Goal: Transaction & Acquisition: Subscribe to service/newsletter

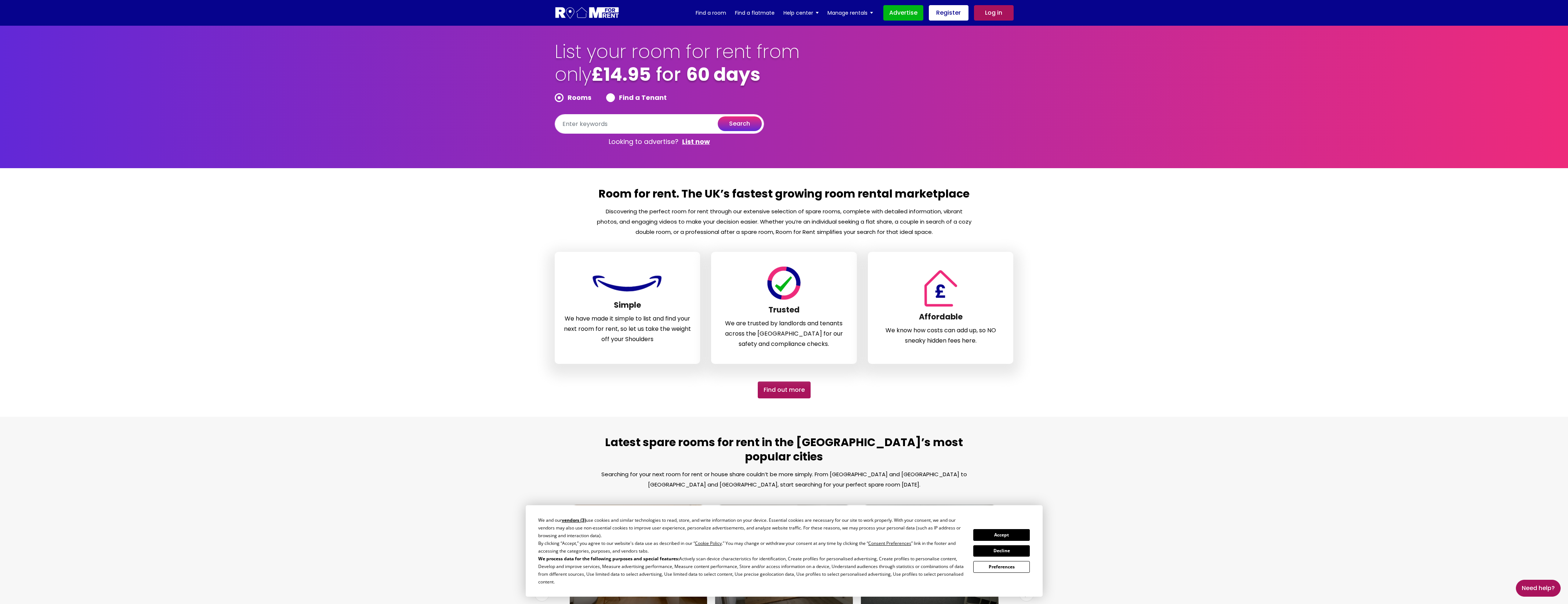
click at [1005, 540] on button "Accept" at bounding box center [1001, 534] width 56 height 12
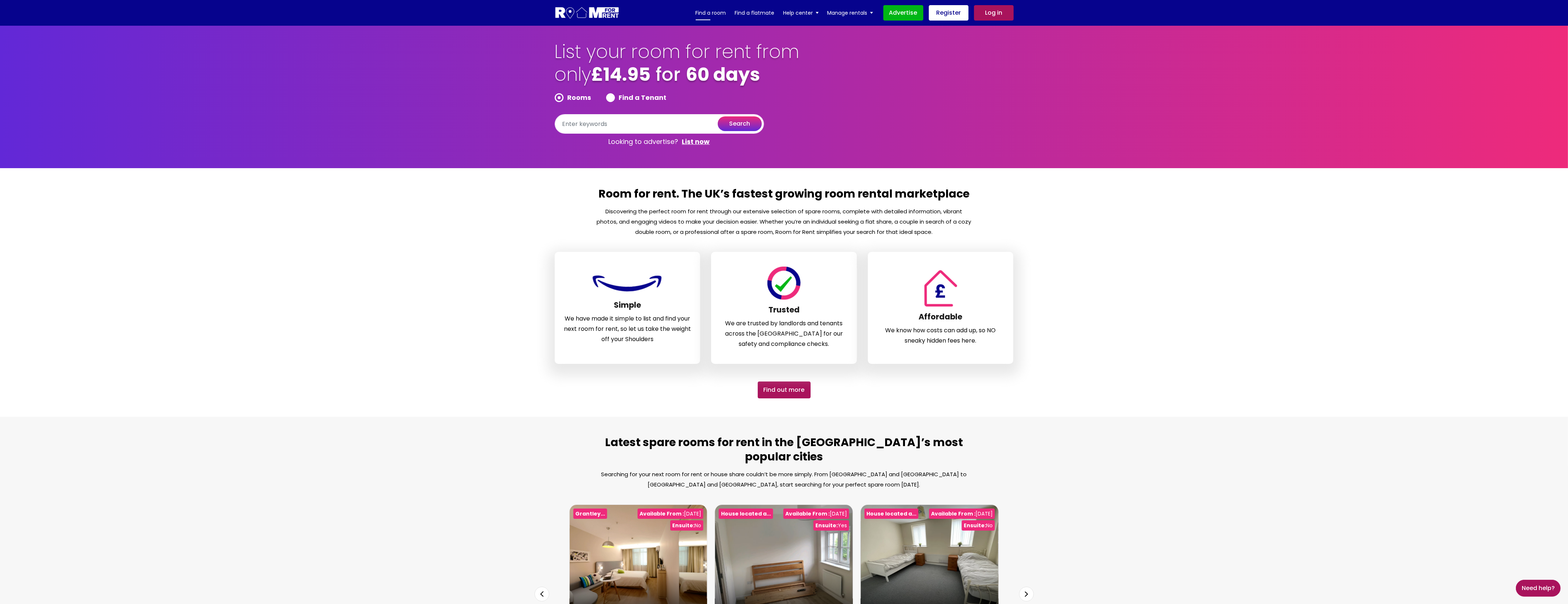
click at [718, 12] on link "Find a room" at bounding box center [711, 13] width 31 height 11
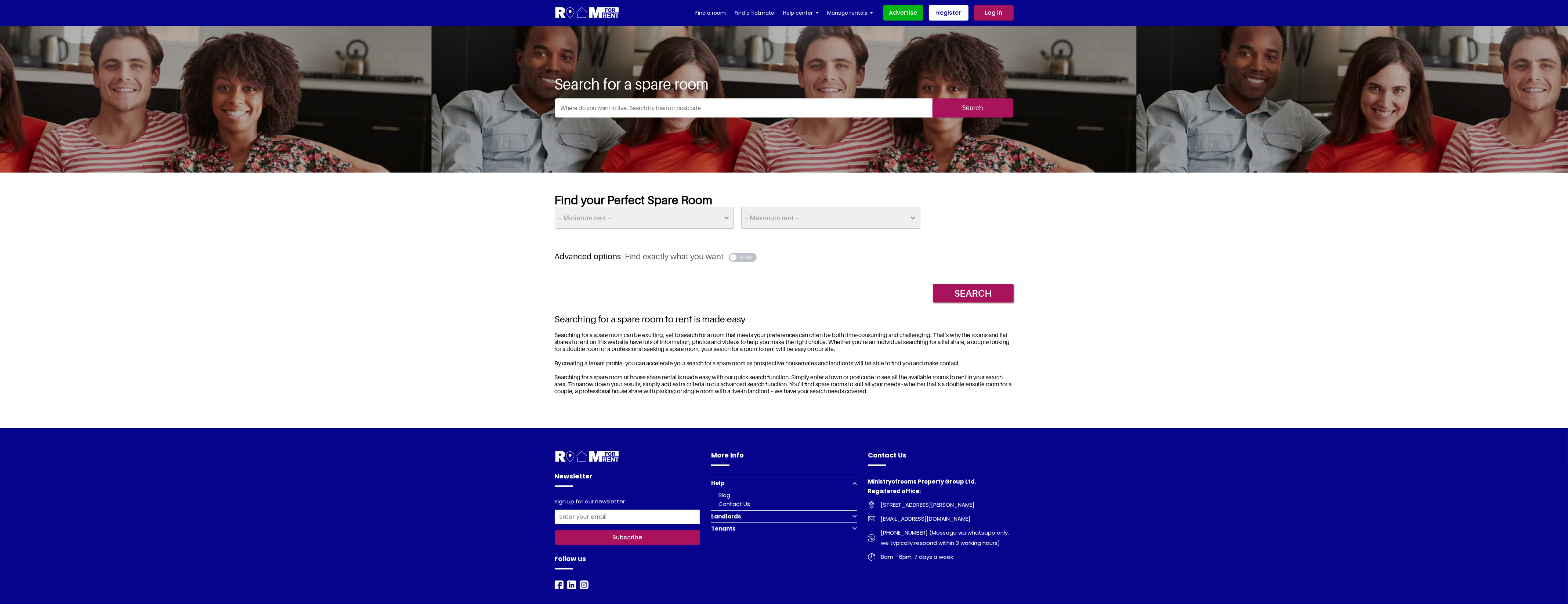
click at [744, 256] on button "button" at bounding box center [743, 257] width 28 height 9
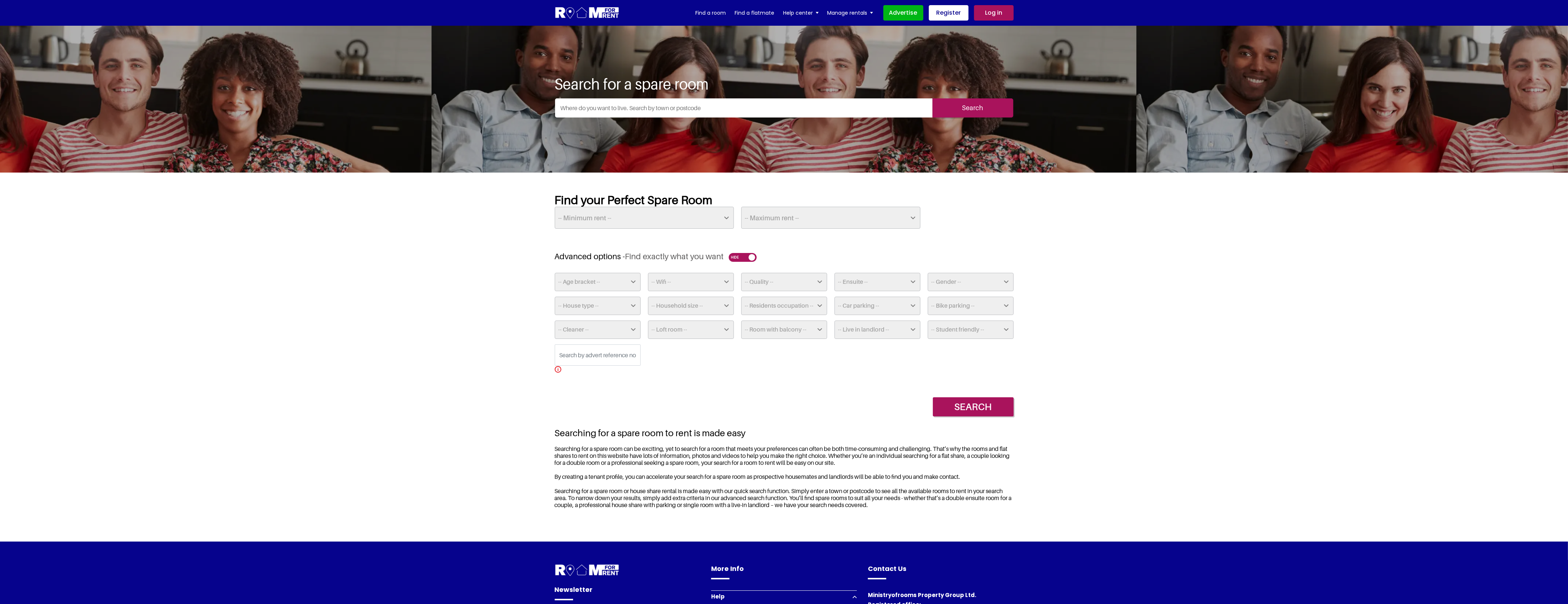
click at [630, 281] on select "-- Age bracket -- Any 18-24 25-32 33-42 43-52 52+" at bounding box center [597, 282] width 86 height 18
click at [690, 280] on select "-- Wifi -- Yes No" at bounding box center [691, 282] width 86 height 18
click at [770, 281] on select "-- Quality -- Standard Premium Luxury" at bounding box center [784, 282] width 86 height 18
click at [870, 281] on select "-- Ensuite -- Yes No" at bounding box center [877, 282] width 86 height 18
click at [960, 278] on select "-- Gender -- Males & Females Males Only Females Only Transgender Only" at bounding box center [970, 282] width 86 height 18
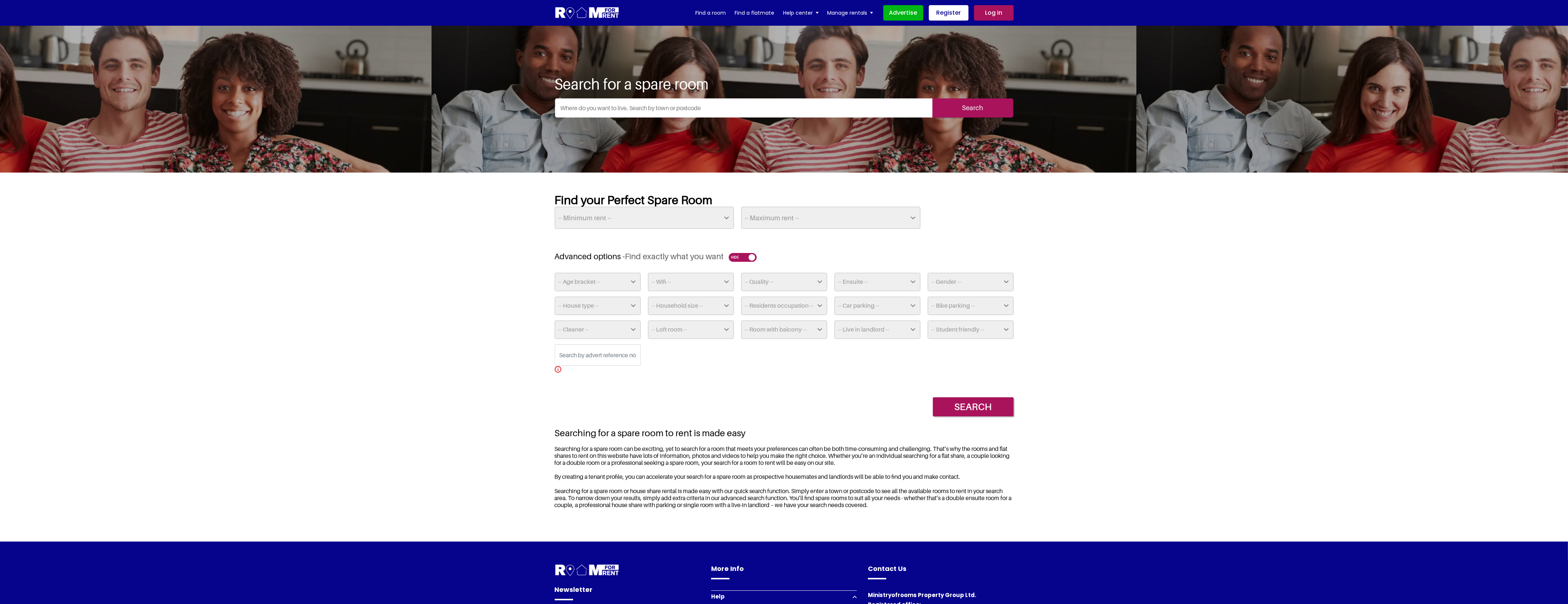
click at [1155, 318] on section "Find your Perfect Spare Room -- Minimum rent -- £25 £50 £75 £100 £125 £150 £175…" at bounding box center [784, 356] width 1568 height 369
click at [988, 306] on select "-- Bike parking -- Yes No" at bounding box center [970, 306] width 86 height 18
click at [1071, 300] on section "Find your Perfect Spare Room -- Minimum rent -- £25 £50 £75 £100 £125 £150 £175…" at bounding box center [784, 356] width 1568 height 369
click at [968, 330] on select "-- Student friendly -- Yes No" at bounding box center [970, 330] width 86 height 18
drag, startPoint x: 1027, startPoint y: 320, endPoint x: 1021, endPoint y: 323, distance: 6.7
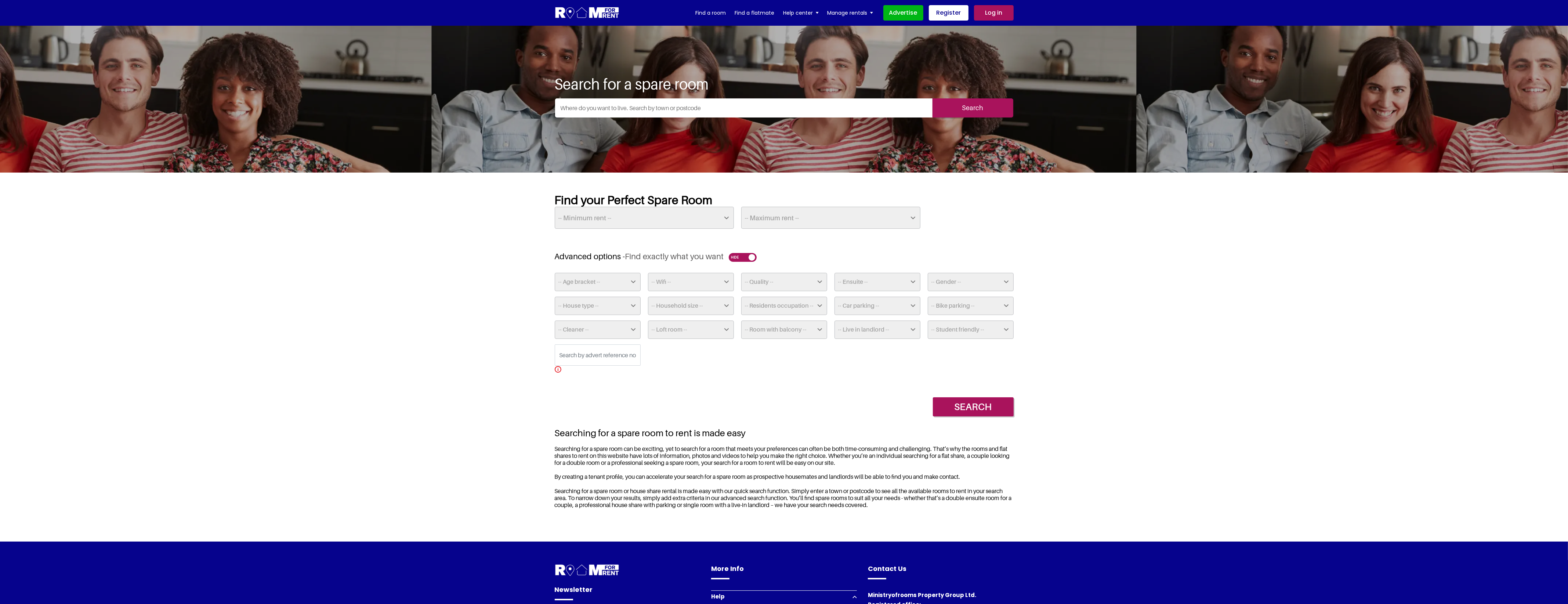
click at [1027, 320] on section "Find your Perfect Spare Room -- Minimum rent -- £25 £50 £75 £100 £125 £150 £175…" at bounding box center [784, 356] width 1568 height 369
click at [883, 327] on select "-- Live in landlord -- Yes No Sometime" at bounding box center [877, 330] width 86 height 18
drag, startPoint x: 883, startPoint y: 327, endPoint x: 880, endPoint y: 328, distance: 3.2
click at [883, 327] on select "-- Live in landlord -- Yes No Sometime" at bounding box center [877, 330] width 86 height 18
click at [793, 330] on select "-- Room with balcony -- Yes No" at bounding box center [784, 330] width 86 height 18
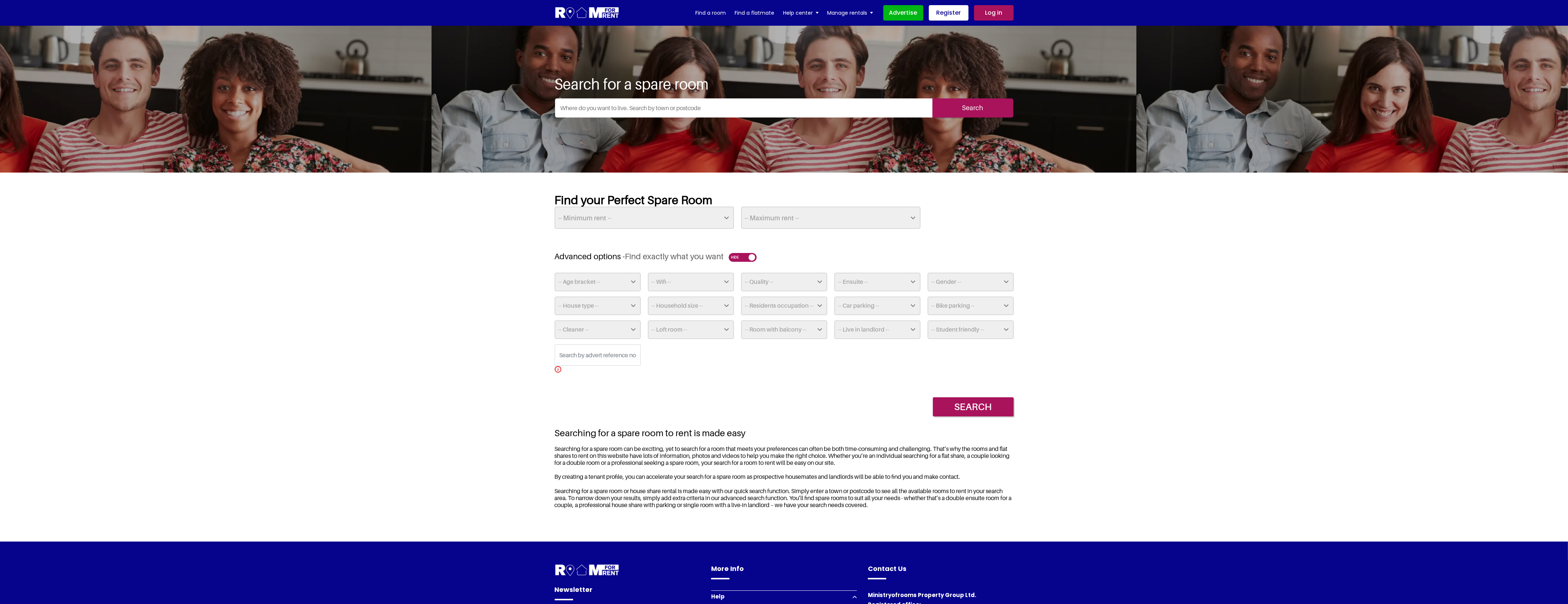
click at [793, 330] on select "-- Room with balcony -- Yes No" at bounding box center [784, 330] width 86 height 18
click at [701, 331] on select "-- Loft room -- Yes No" at bounding box center [691, 330] width 86 height 18
drag, startPoint x: 701, startPoint y: 331, endPoint x: 694, endPoint y: 331, distance: 7.0
click at [701, 331] on select "-- Loft room -- Yes No" at bounding box center [691, 330] width 86 height 18
click at [613, 330] on select "-- Cleaner -- Yes - Weekly Yes - Fortnightly Yes - Monthly Available Upon Reque…" at bounding box center [597, 330] width 86 height 18
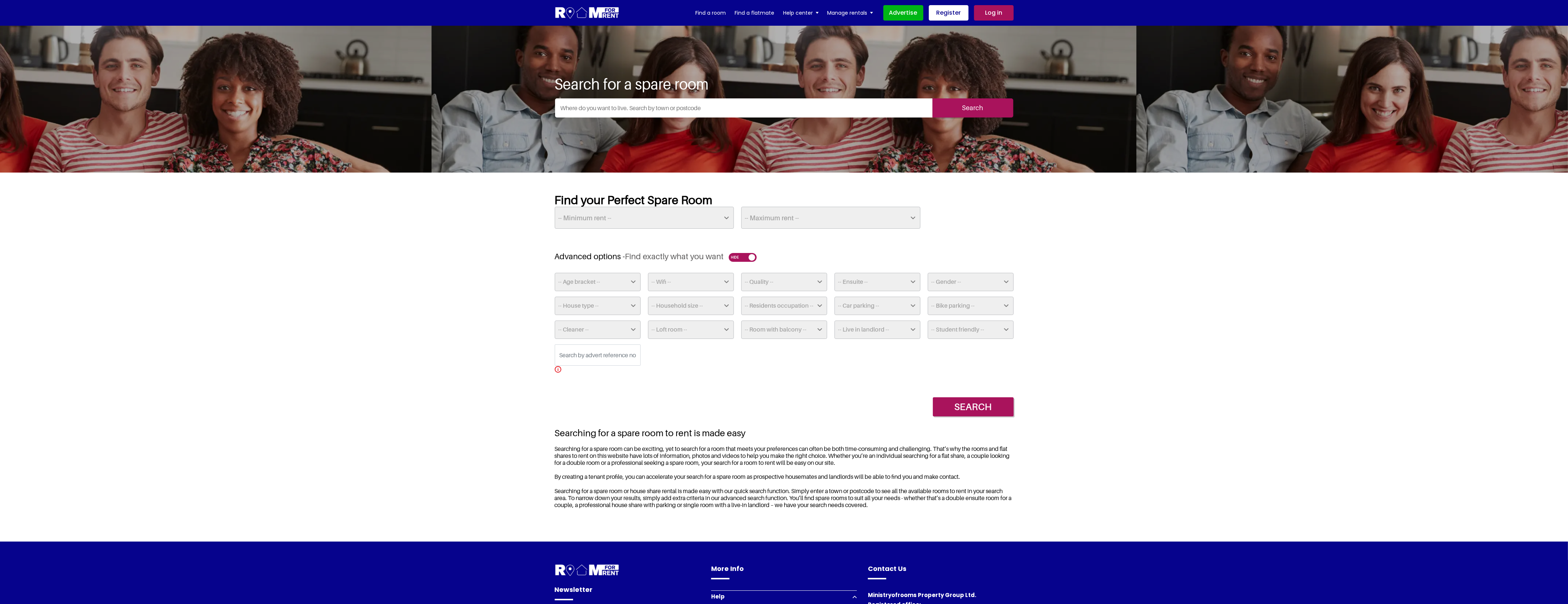
click at [613, 330] on select "-- Cleaner -- Yes - Weekly Yes - Fortnightly Yes - Monthly Available Upon Reque…" at bounding box center [597, 330] width 86 height 18
click at [597, 357] on input "text" at bounding box center [597, 355] width 86 height 21
click at [600, 302] on select "-- House type -- Apartment House Farm Purpose Built Student Accomodation" at bounding box center [597, 306] width 86 height 18
drag, startPoint x: 794, startPoint y: 387, endPoint x: 768, endPoint y: 383, distance: 26.3
click at [794, 387] on div "Search" at bounding box center [784, 401] width 459 height 30
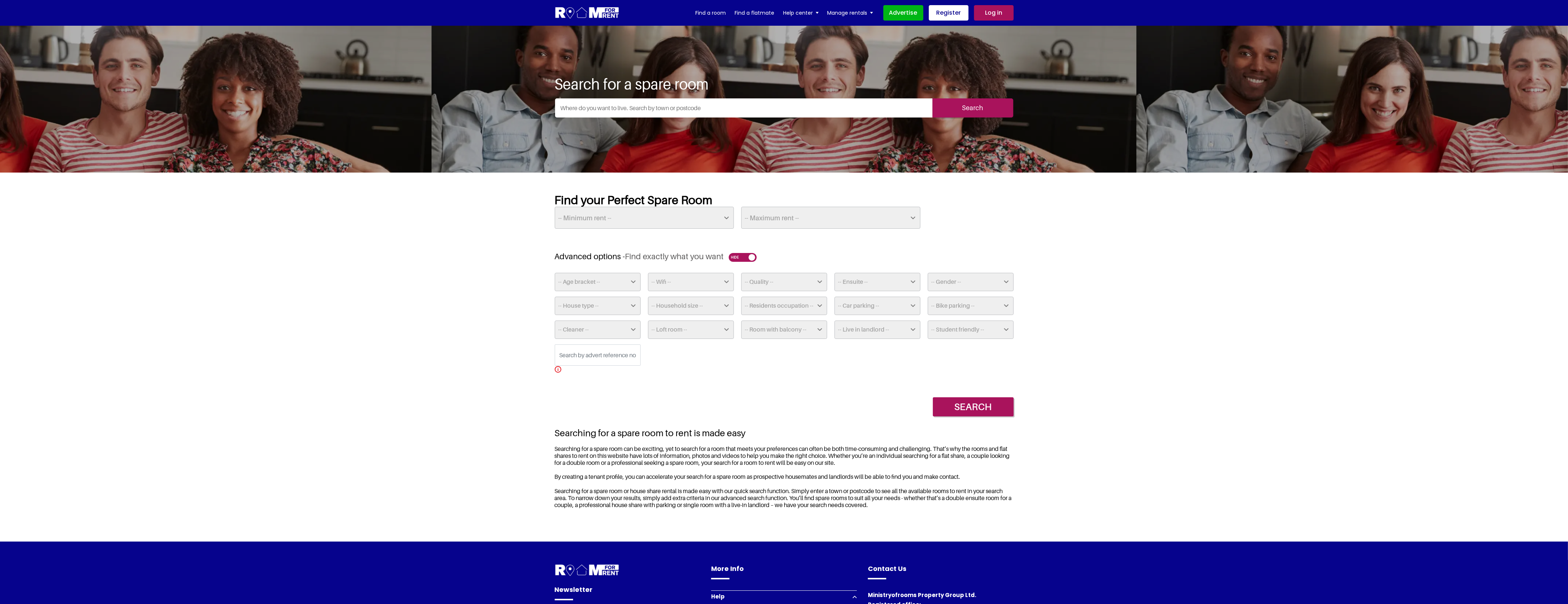
click at [617, 288] on select "-- Age bracket -- Any 18-24 25-32 33-42 43-52 52+" at bounding box center [597, 282] width 86 height 18
click at [692, 278] on select "-- Wifi -- Yes No" at bounding box center [691, 282] width 86 height 18
click at [781, 279] on select "-- Quality -- Standard Premium Luxury" at bounding box center [784, 282] width 86 height 18
click at [1170, 309] on section "Find your Perfect Spare Room -- Minimum rent -- £25 £50 £75 £100 £125 £150 £175…" at bounding box center [784, 356] width 1568 height 369
click at [968, 281] on select "-- Gender -- Males & Females Males Only Females Only Transgender Only" at bounding box center [970, 282] width 86 height 18
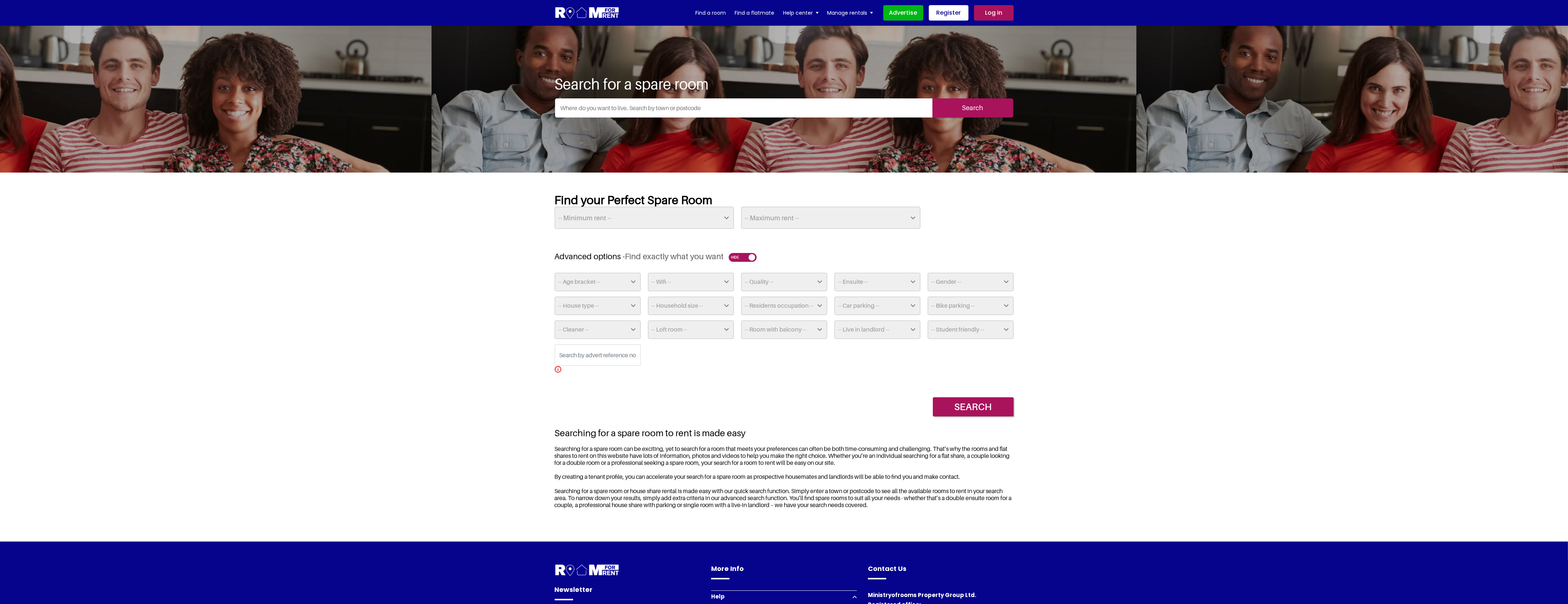
click at [1185, 307] on section "Find your Perfect Spare Room -- Minimum rent -- £25 £50 £75 £100 £125 £150 £175…" at bounding box center [784, 356] width 1568 height 369
click at [883, 306] on select "-- Car parking -- Not Required No Parking On Driveway Off Street - Permit not r…" at bounding box center [877, 306] width 86 height 18
click at [904, 290] on select "-- Ensuite -- Yes No" at bounding box center [877, 282] width 86 height 18
click at [1259, 344] on section "Find your Perfect Spare Room -- Minimum rent -- £25 £50 £75 £100 £125 £150 £175…" at bounding box center [784, 356] width 1568 height 369
click at [891, 282] on select "-- Ensuite -- Yes No" at bounding box center [877, 282] width 86 height 18
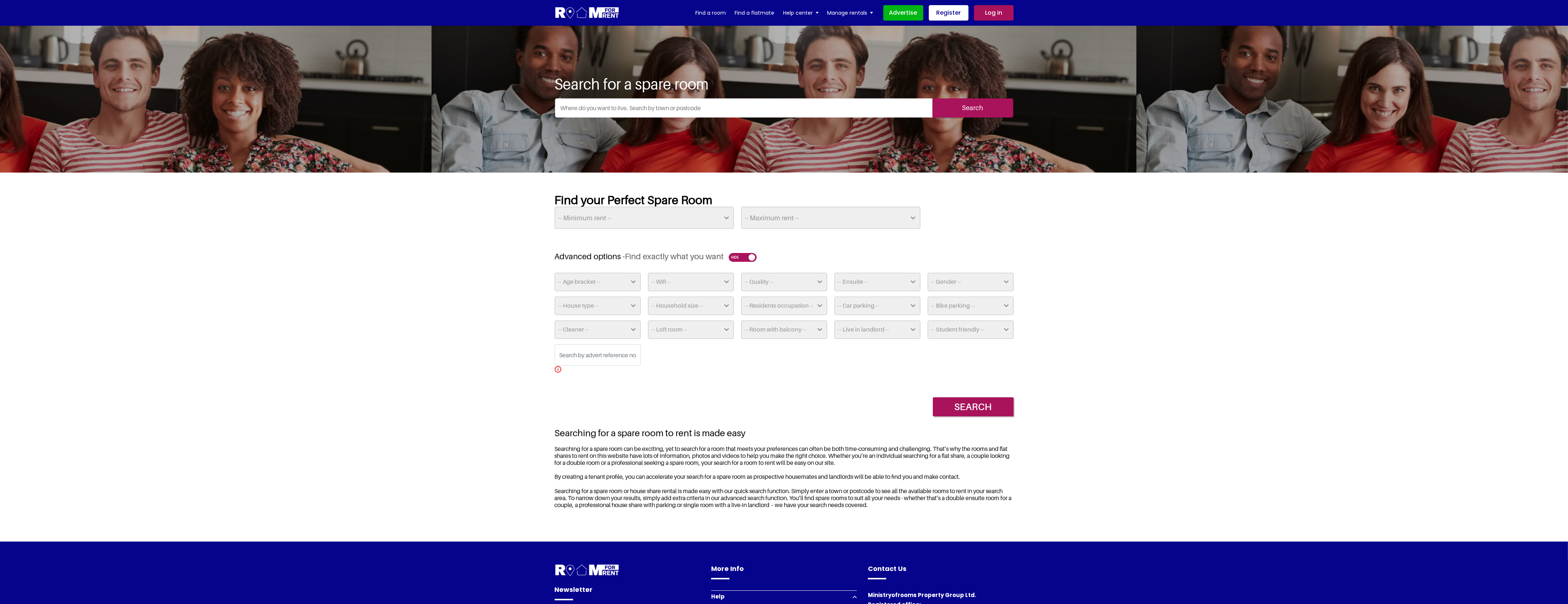
click at [1192, 325] on section "Find your Perfect Spare Room -- Minimum rent -- £25 £50 £75 £100 £125 £150 £175…" at bounding box center [784, 356] width 1568 height 369
click at [883, 308] on select "-- Car parking -- Not Required No Parking On Driveway Off Street - Permit not r…" at bounding box center [877, 306] width 86 height 18
click at [723, 282] on select "-- Wifi -- Yes No" at bounding box center [691, 282] width 86 height 18
drag, startPoint x: 723, startPoint y: 282, endPoint x: 727, endPoint y: 282, distance: 4.0
click at [723, 282] on select "-- Wifi -- Yes No" at bounding box center [691, 282] width 86 height 18
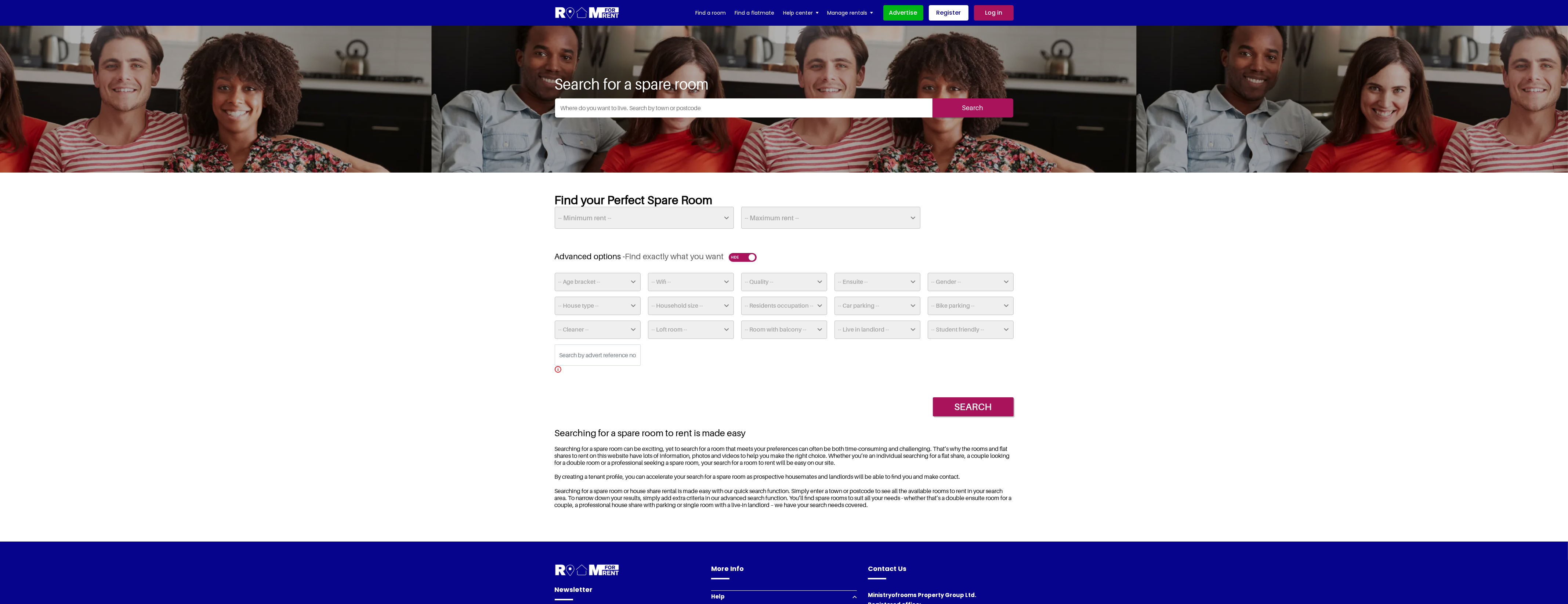
click at [764, 276] on select "-- Quality -- Standard Premium Luxury" at bounding box center [784, 282] width 86 height 18
drag, startPoint x: 764, startPoint y: 276, endPoint x: 801, endPoint y: 281, distance: 37.3
click at [764, 276] on select "-- Quality -- Standard Premium Luxury" at bounding box center [784, 282] width 86 height 18
click at [883, 281] on select "-- Ensuite -- Yes No" at bounding box center [877, 282] width 86 height 18
drag, startPoint x: 883, startPoint y: 281, endPoint x: 891, endPoint y: 282, distance: 8.1
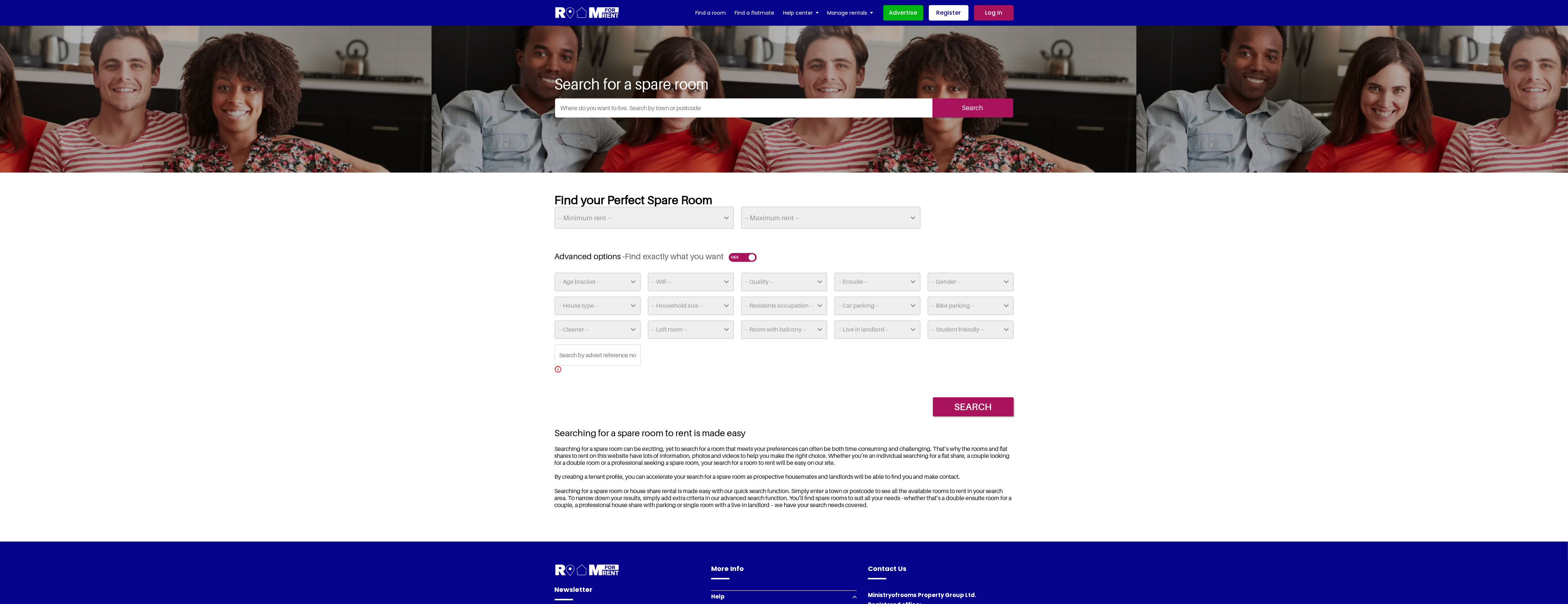
click at [883, 281] on select "-- Ensuite -- Yes No" at bounding box center [877, 282] width 86 height 18
click at [940, 282] on select "-- Gender -- Males & Females Males Only Females Only Transgender Only" at bounding box center [970, 282] width 86 height 18
drag, startPoint x: 1223, startPoint y: 327, endPoint x: 1206, endPoint y: 333, distance: 18.0
click at [1223, 327] on section "Find your Perfect Spare Room -- Minimum rent -- £25 £50 £75 £100 £125 £150 £175…" at bounding box center [784, 356] width 1568 height 369
click at [587, 303] on select "-- House type -- Apartment House Farm Purpose Built Student Accomodation" at bounding box center [597, 306] width 86 height 18
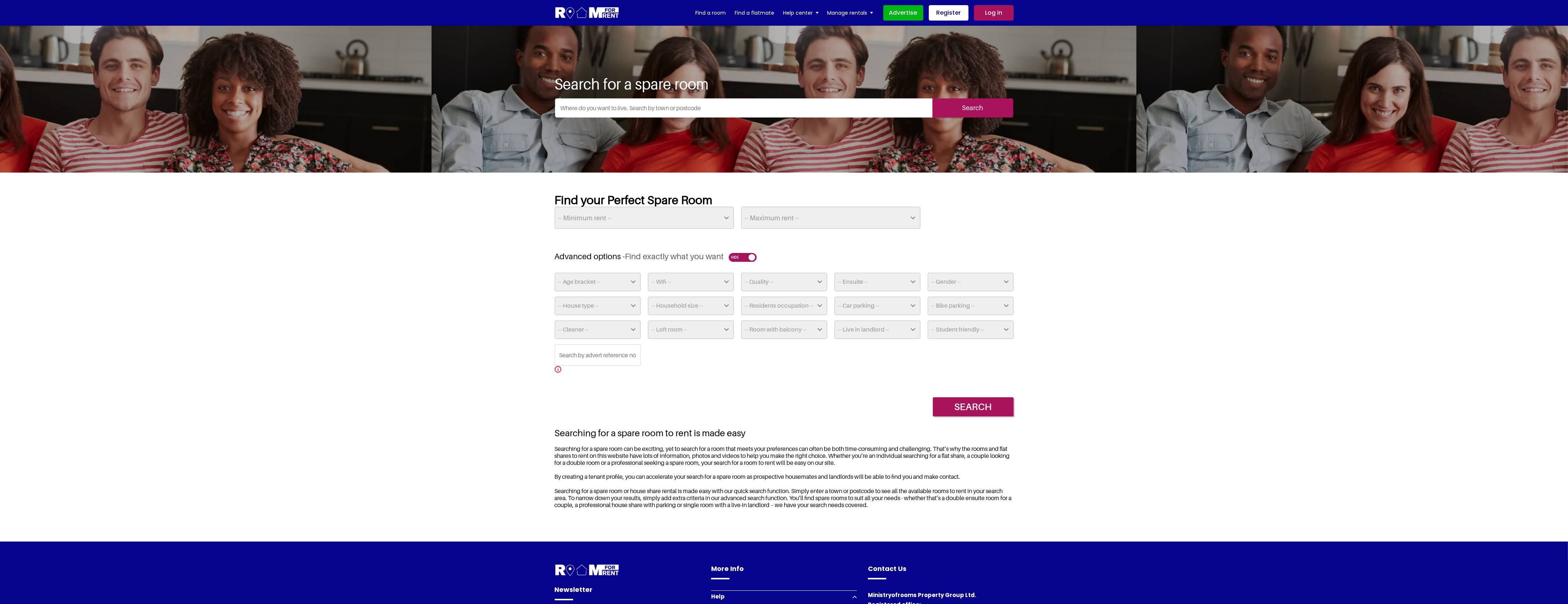
click at [1246, 324] on section "Find your Perfect Spare Room -- Minimum rent -- £25 £50 £75 £100 £125 £150 £175…" at bounding box center [784, 356] width 1568 height 369
click at [246, 278] on section "Find your Perfect Spare Room -- Minimum rent -- £25 £50 £75 £100 £125 £150 £175…" at bounding box center [784, 356] width 1568 height 369
click at [603, 10] on img at bounding box center [587, 13] width 65 height 13
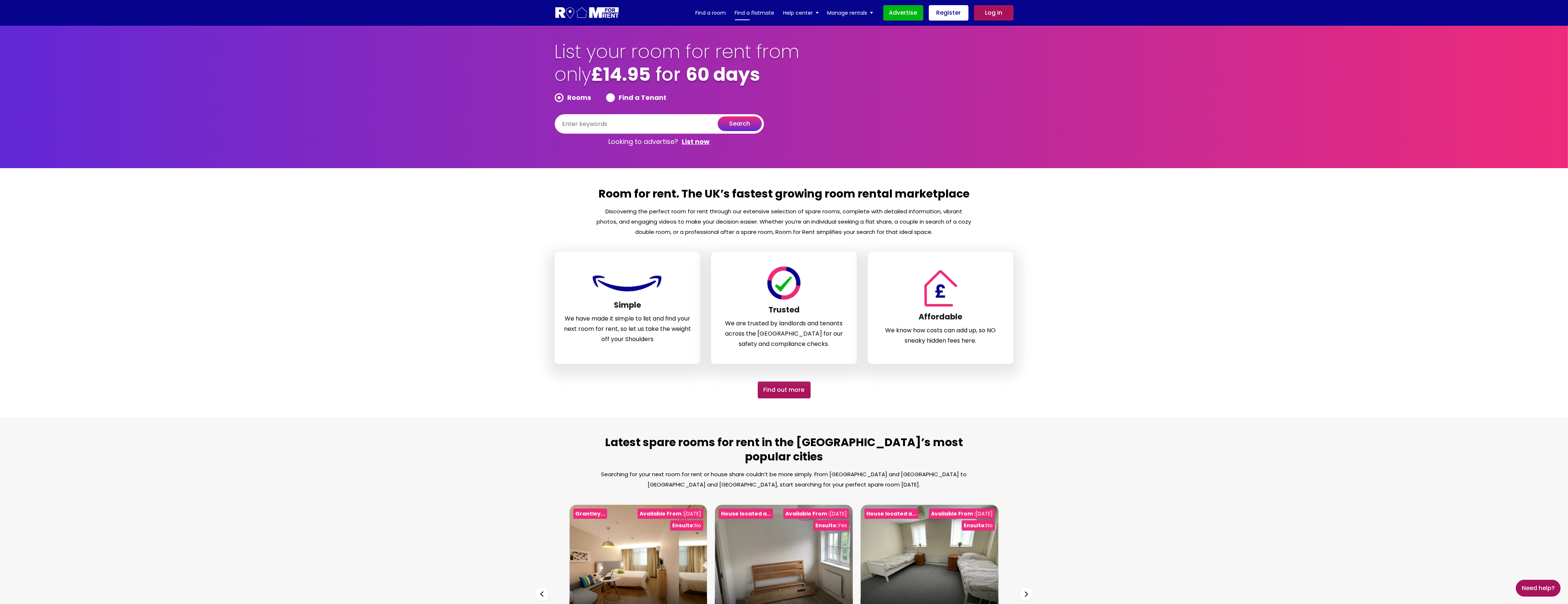
click at [754, 12] on link "Find a flatmate" at bounding box center [754, 13] width 40 height 11
click at [809, 11] on link "Help center" at bounding box center [801, 13] width 35 height 11
click at [821, 32] on link "Landlord FAQs" at bounding box center [809, 32] width 53 height 16
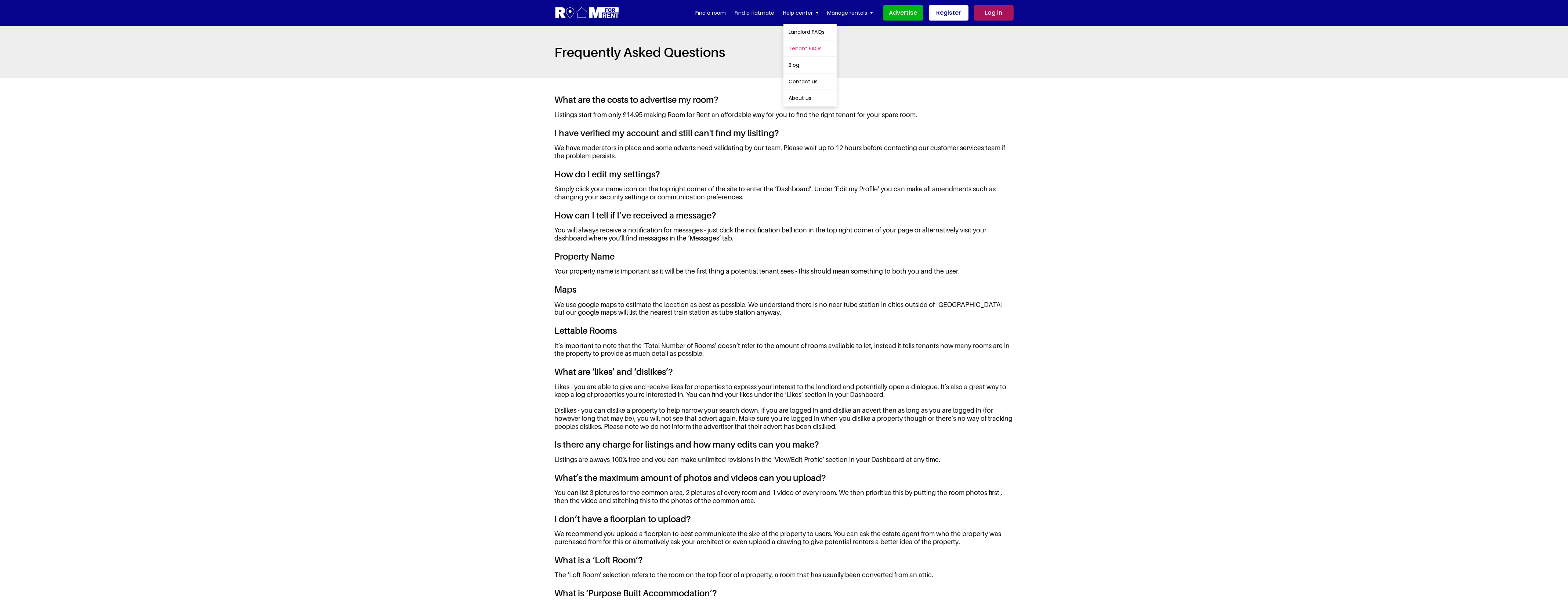
click at [814, 50] on link "Tenant FAQs" at bounding box center [809, 48] width 53 height 16
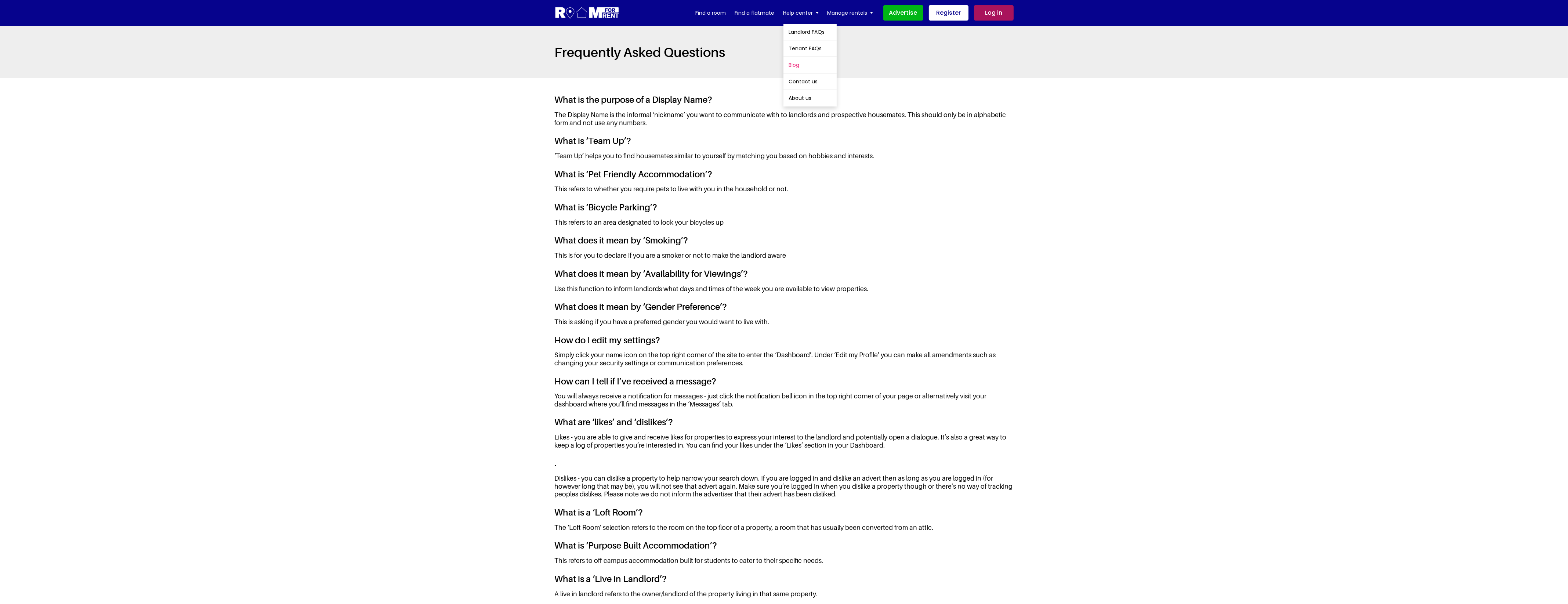
click at [810, 64] on link "Blog" at bounding box center [809, 65] width 53 height 16
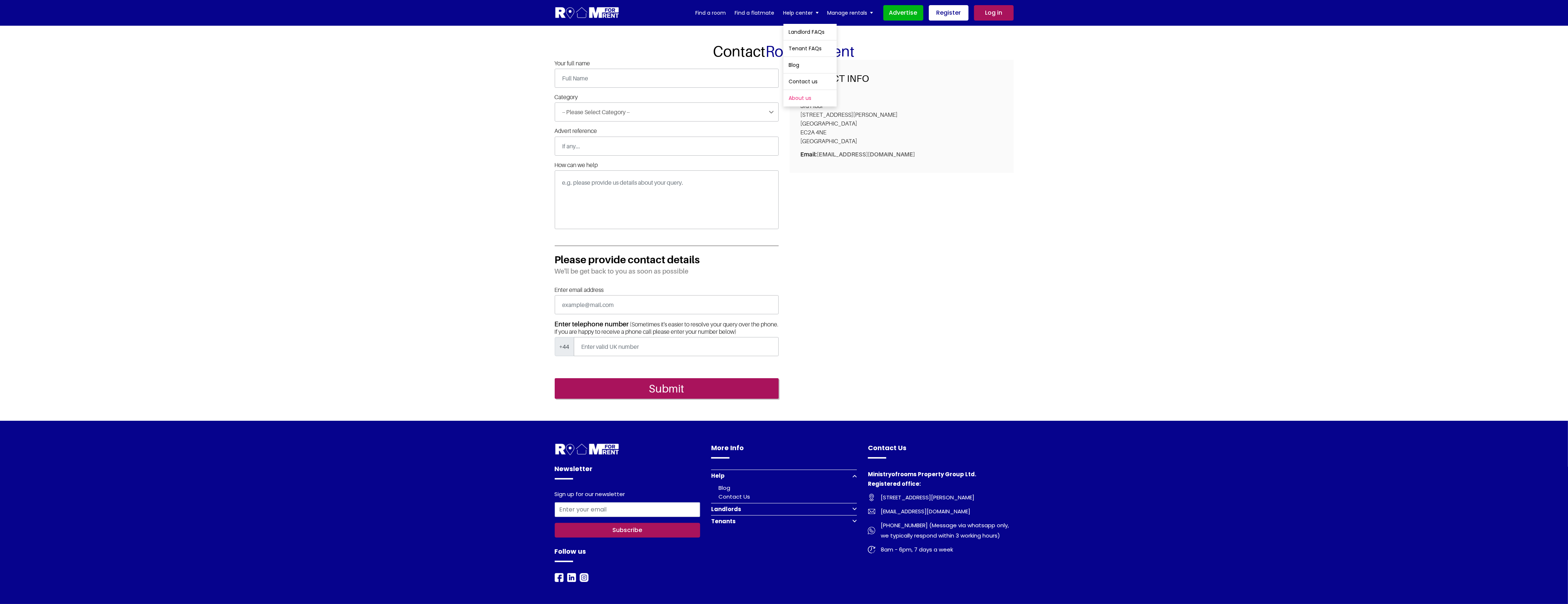
click at [816, 95] on link "About us" at bounding box center [809, 98] width 53 height 16
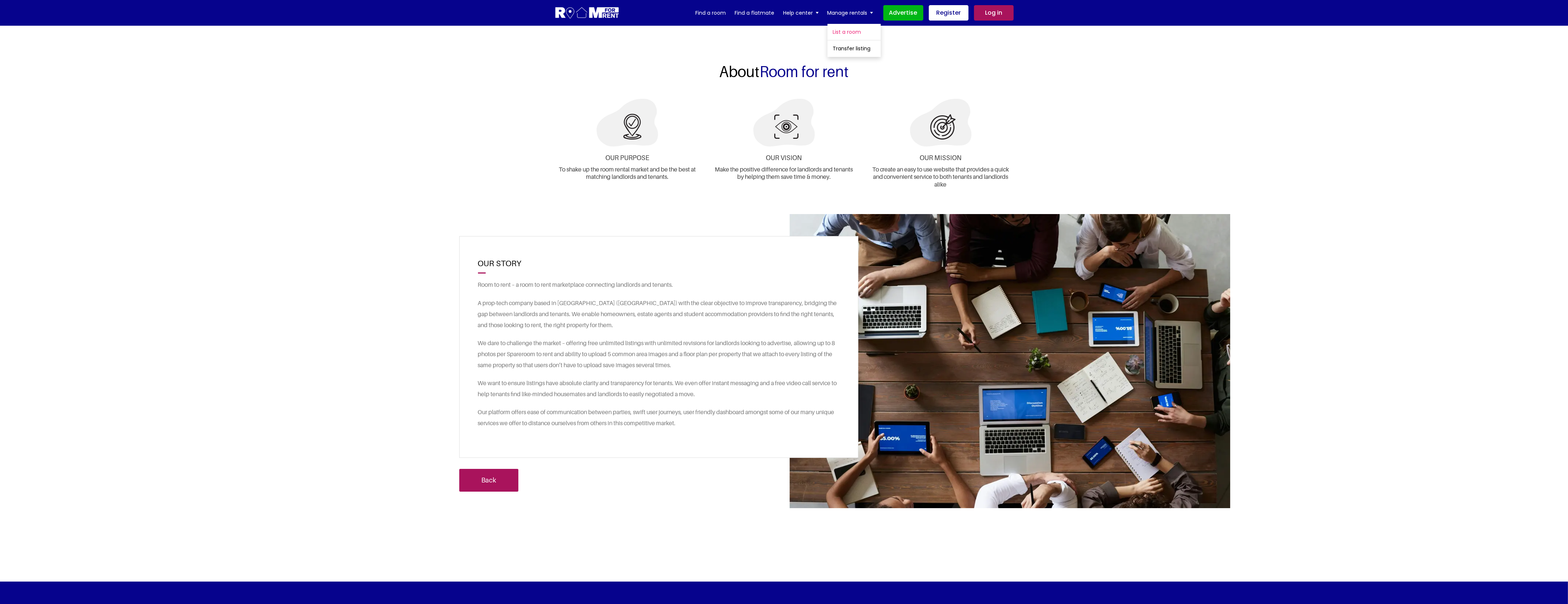
click at [856, 30] on link "List a room" at bounding box center [853, 32] width 53 height 16
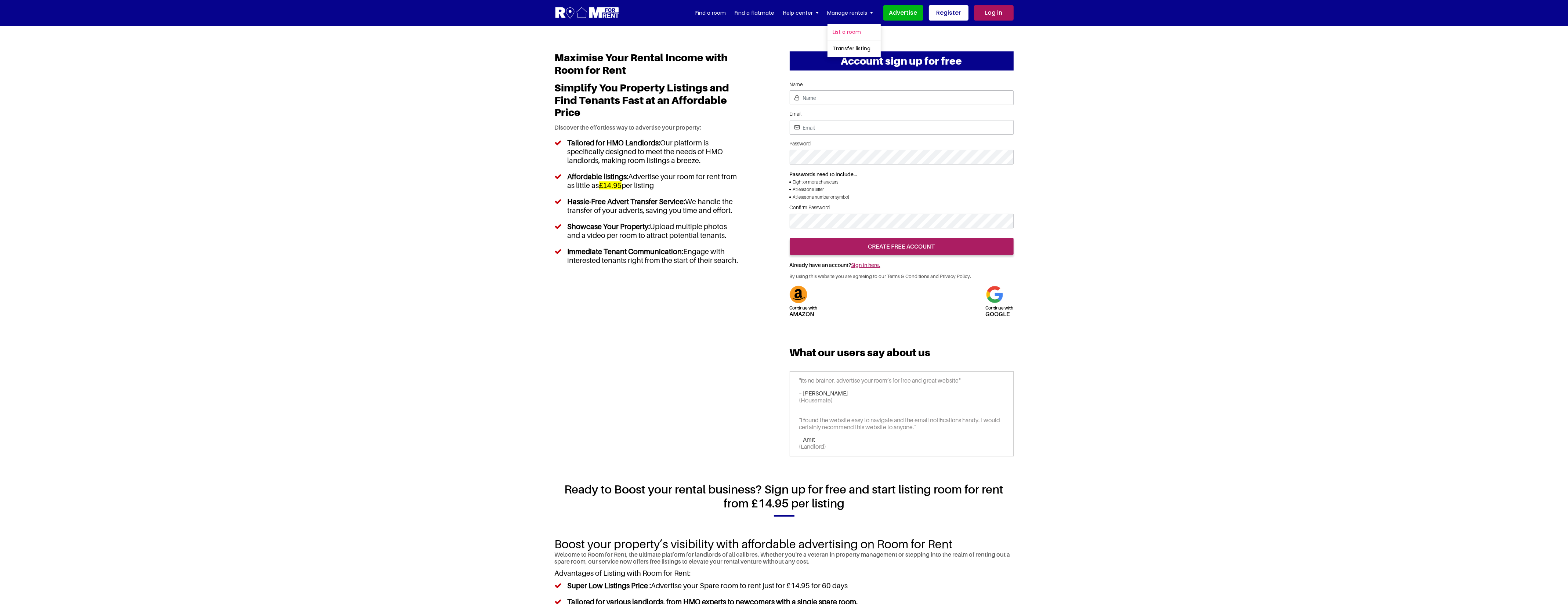
click at [853, 32] on link "List a room" at bounding box center [853, 32] width 53 height 16
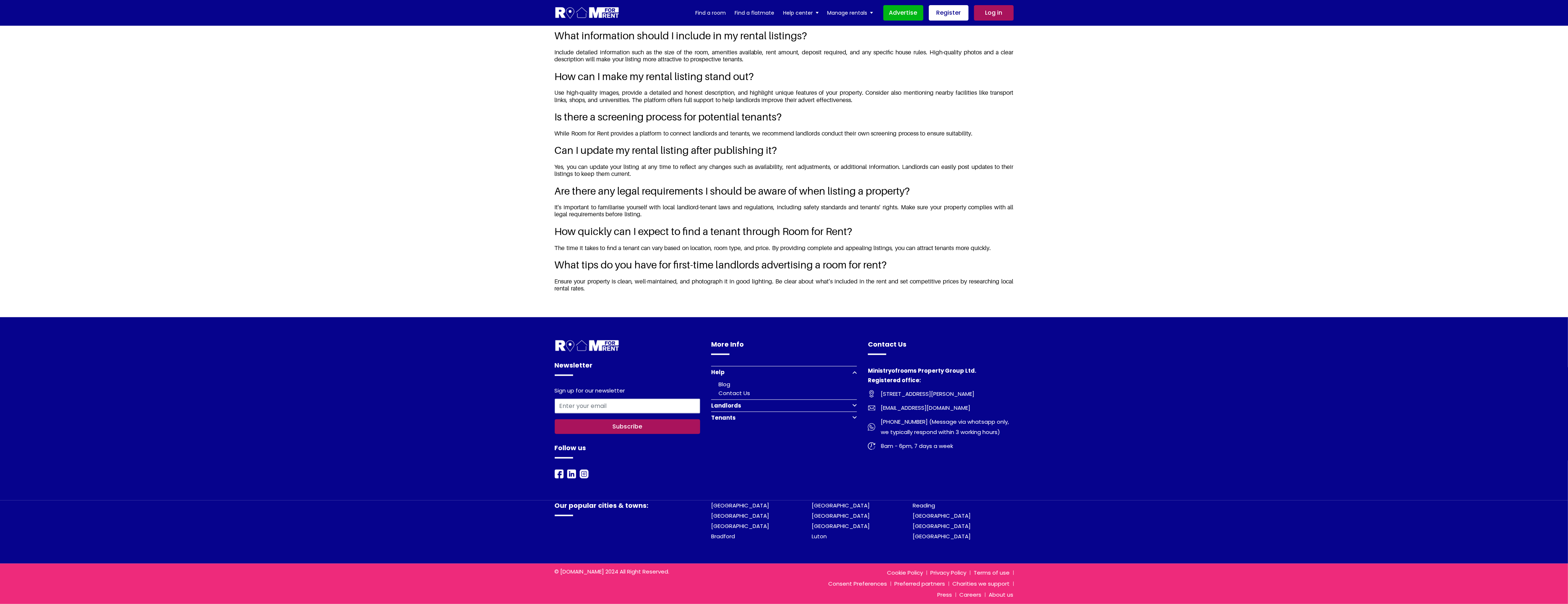
scroll to position [1151, 0]
click at [848, 404] on button "Landlords" at bounding box center [784, 405] width 145 height 12
click at [748, 407] on link "Get Started Now" at bounding box center [742, 405] width 46 height 8
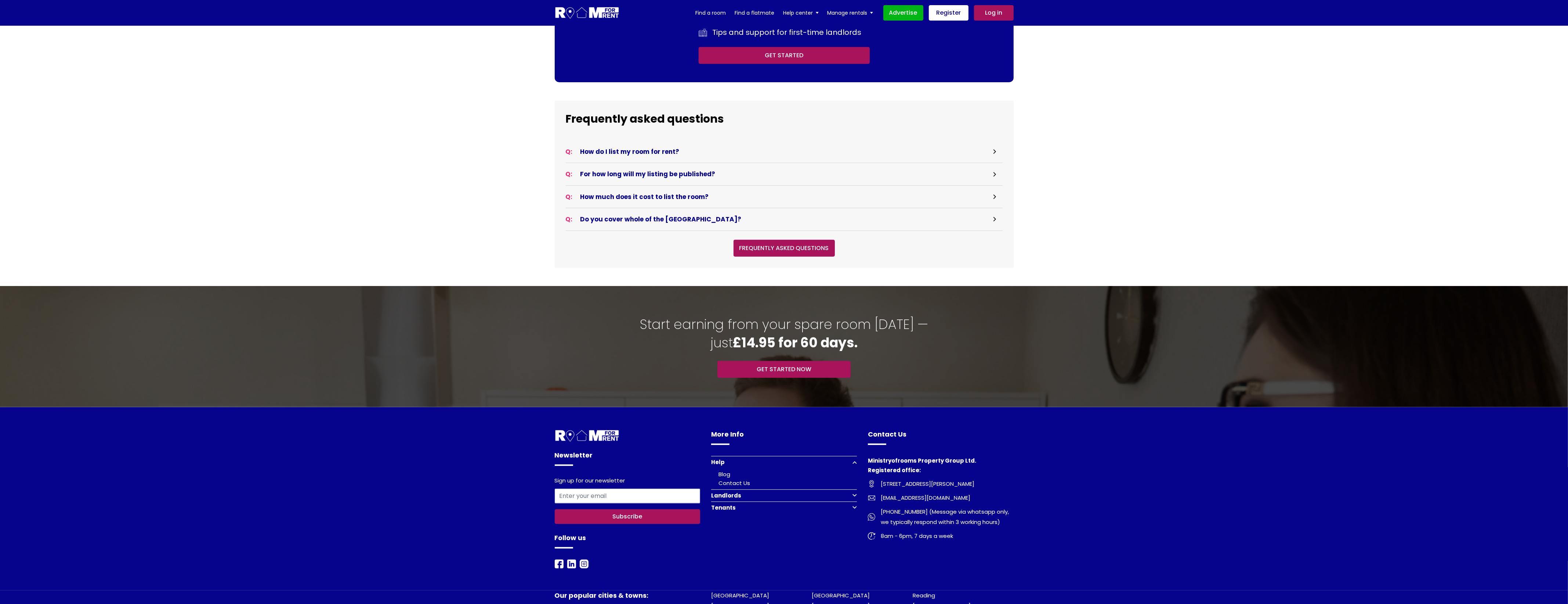
scroll to position [743, 0]
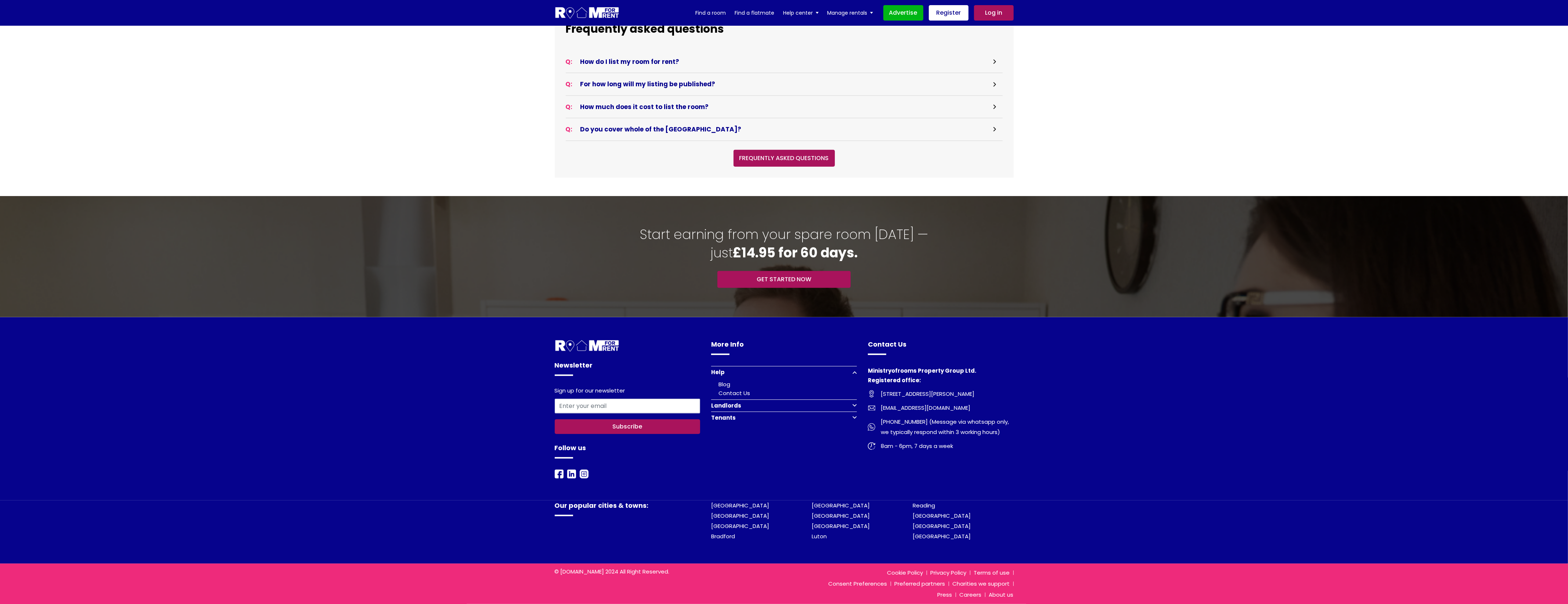
click at [853, 404] on button "Landlords" at bounding box center [784, 405] width 145 height 12
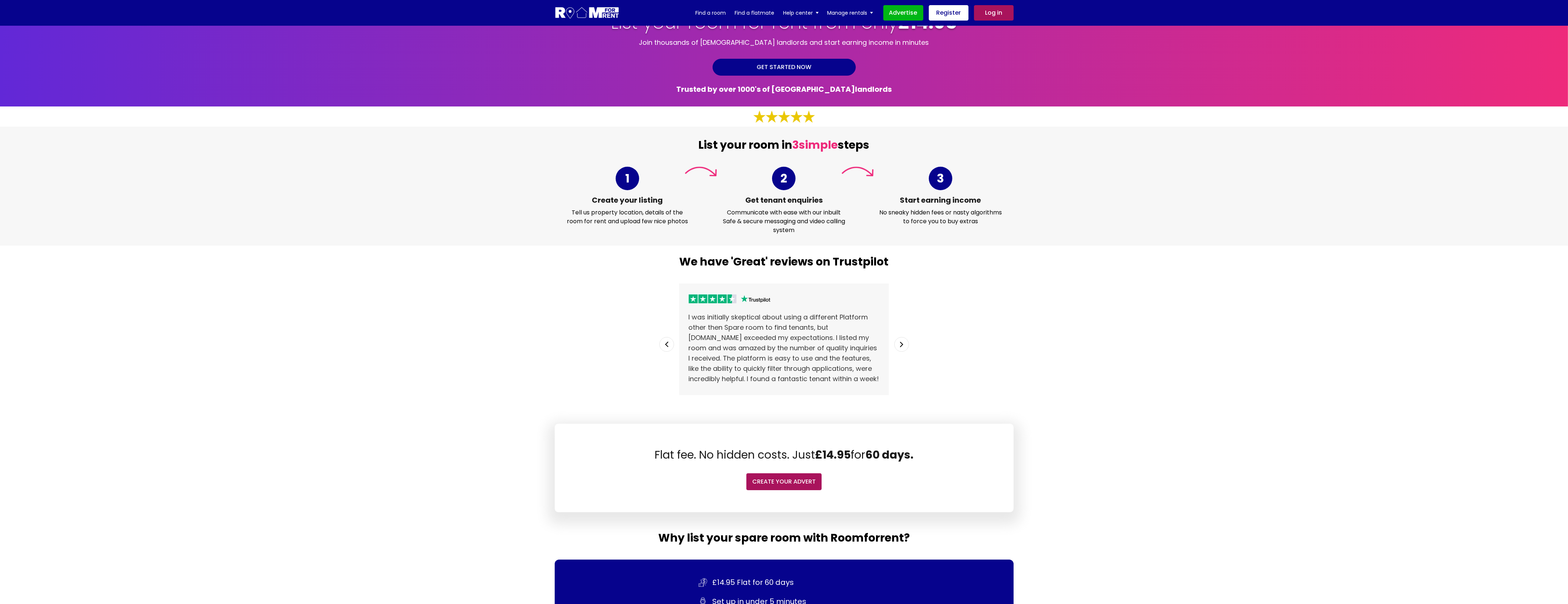
scroll to position [0, 0]
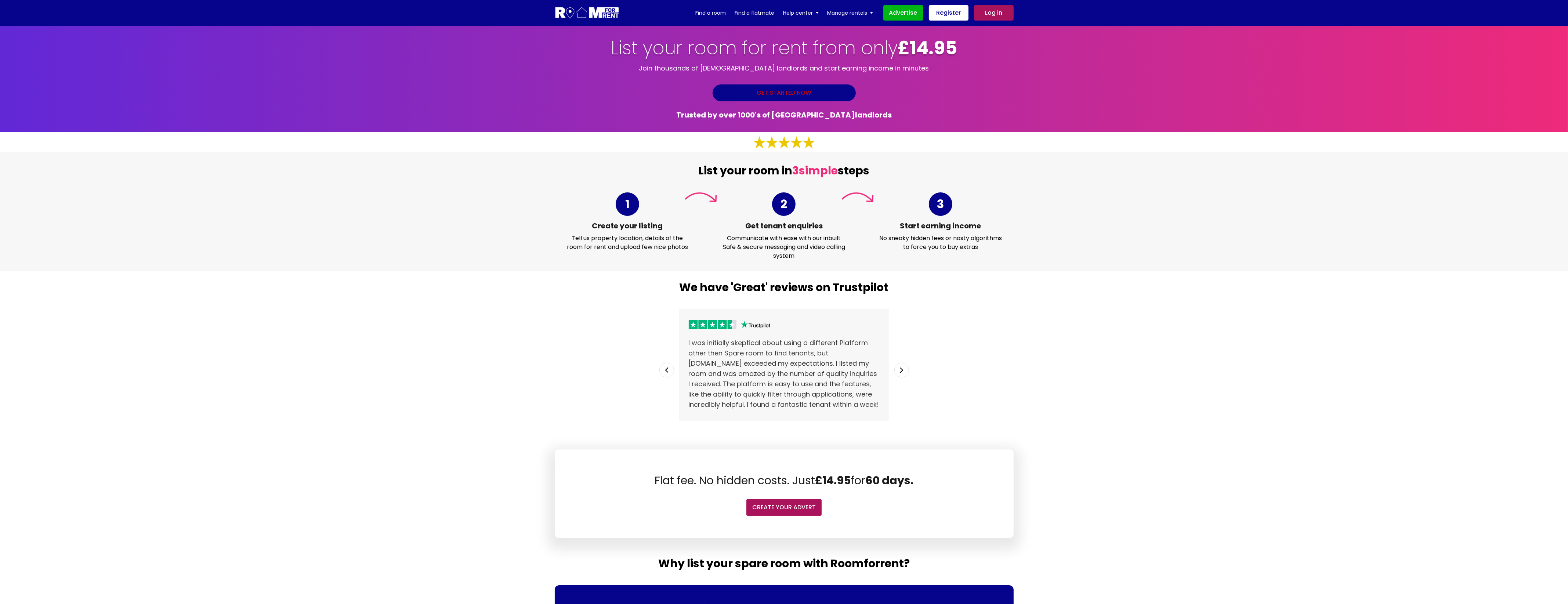
click at [773, 89] on link "Get Started Now" at bounding box center [784, 93] width 143 height 17
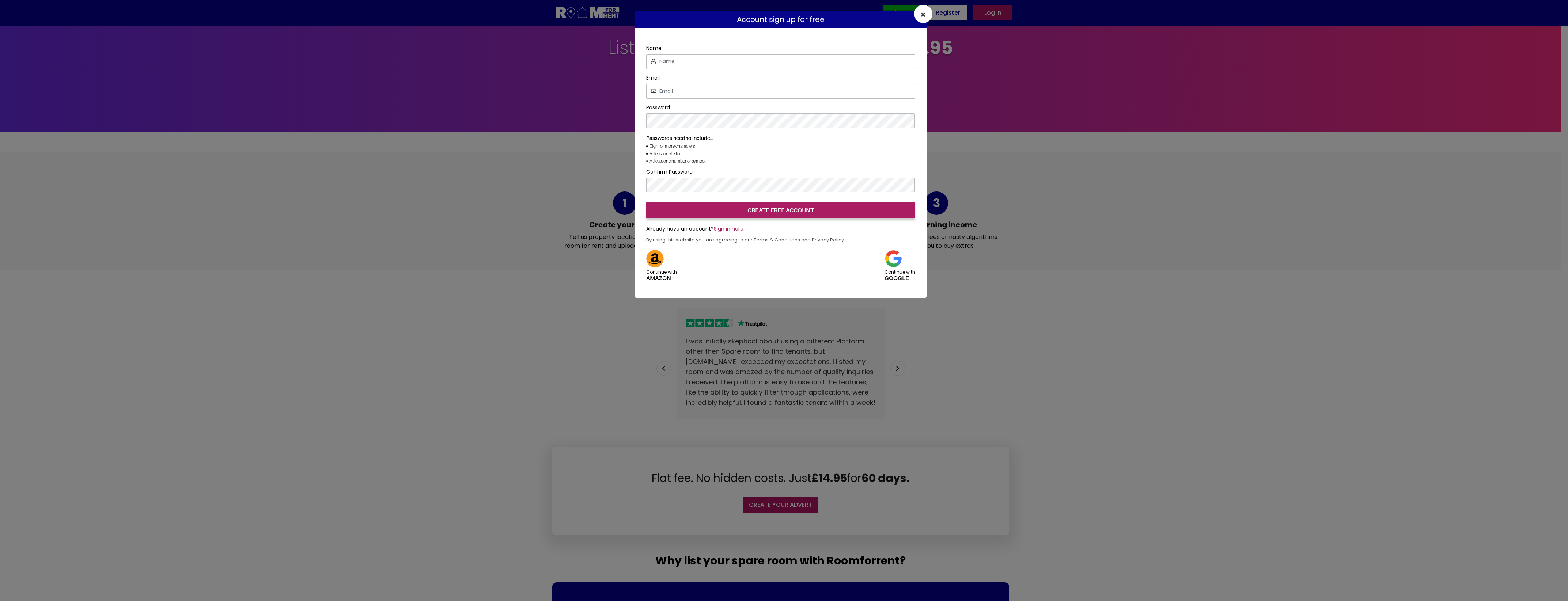
click at [925, 12] on span "×" at bounding box center [923, 15] width 5 height 12
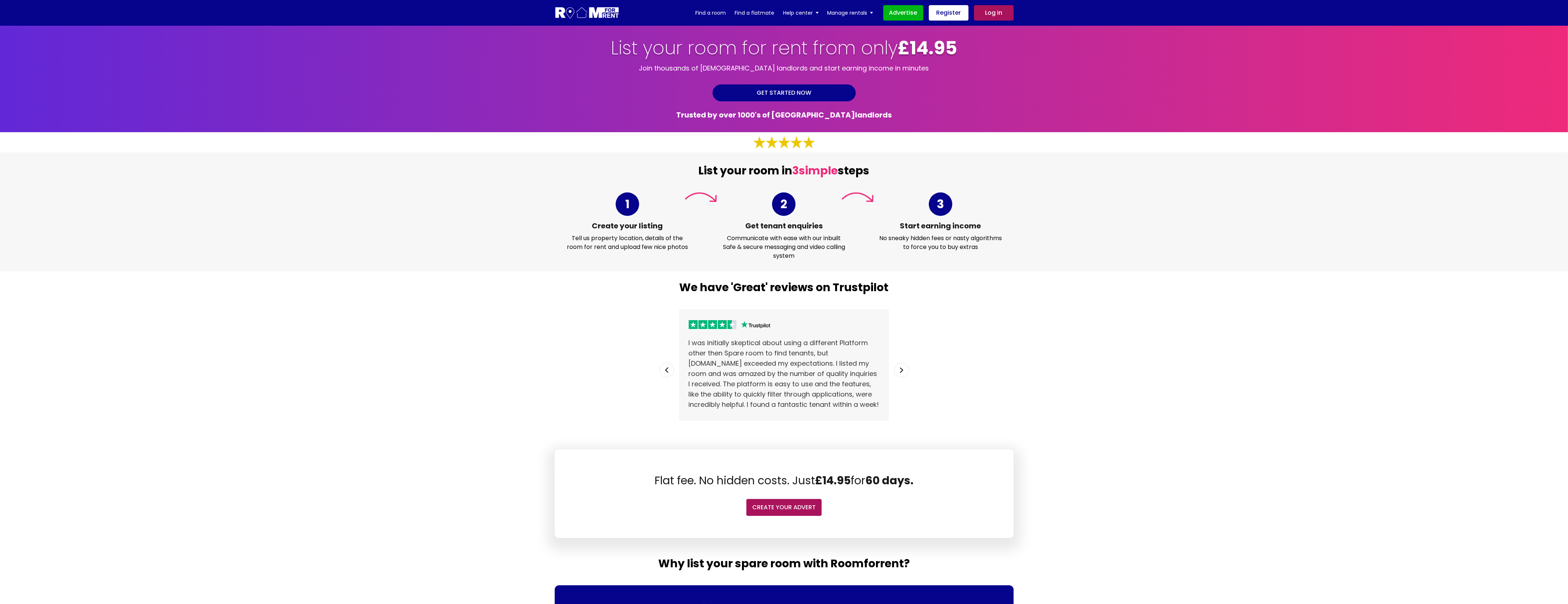
click at [773, 509] on link "Create Your Advert" at bounding box center [784, 507] width 76 height 17
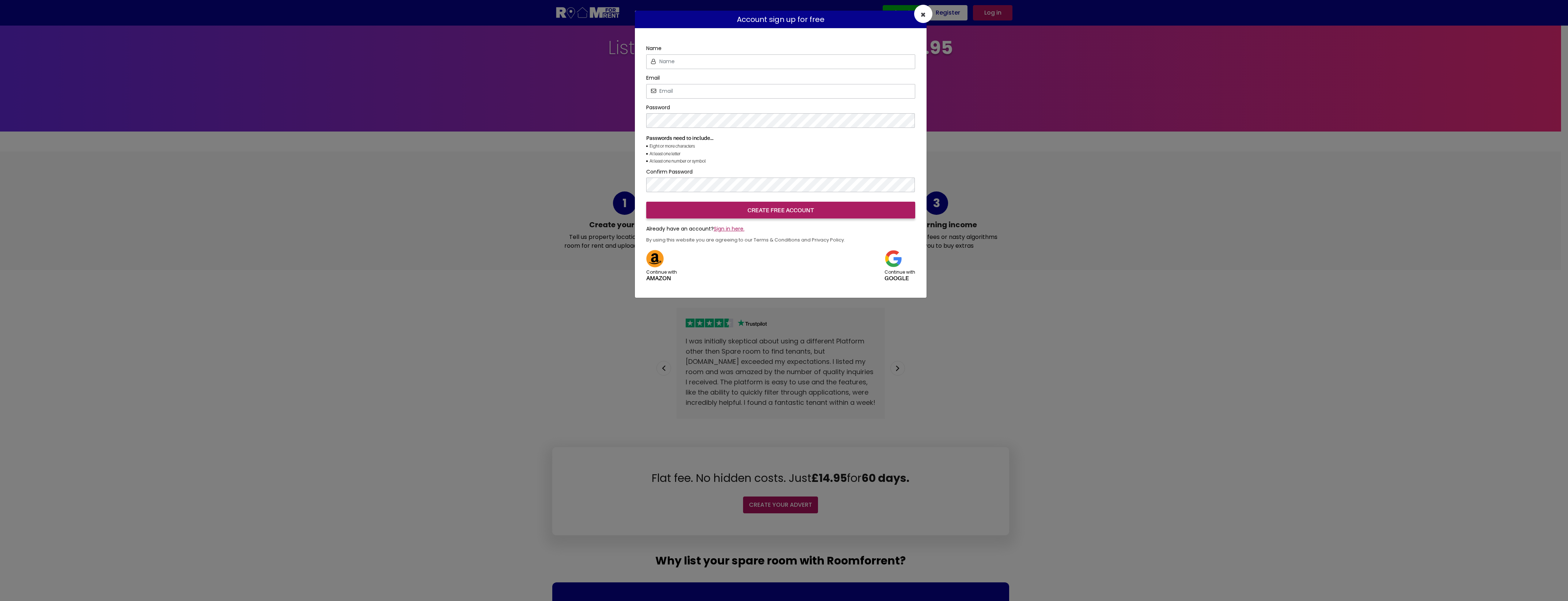
click at [921, 18] on span "×" at bounding box center [923, 15] width 5 height 12
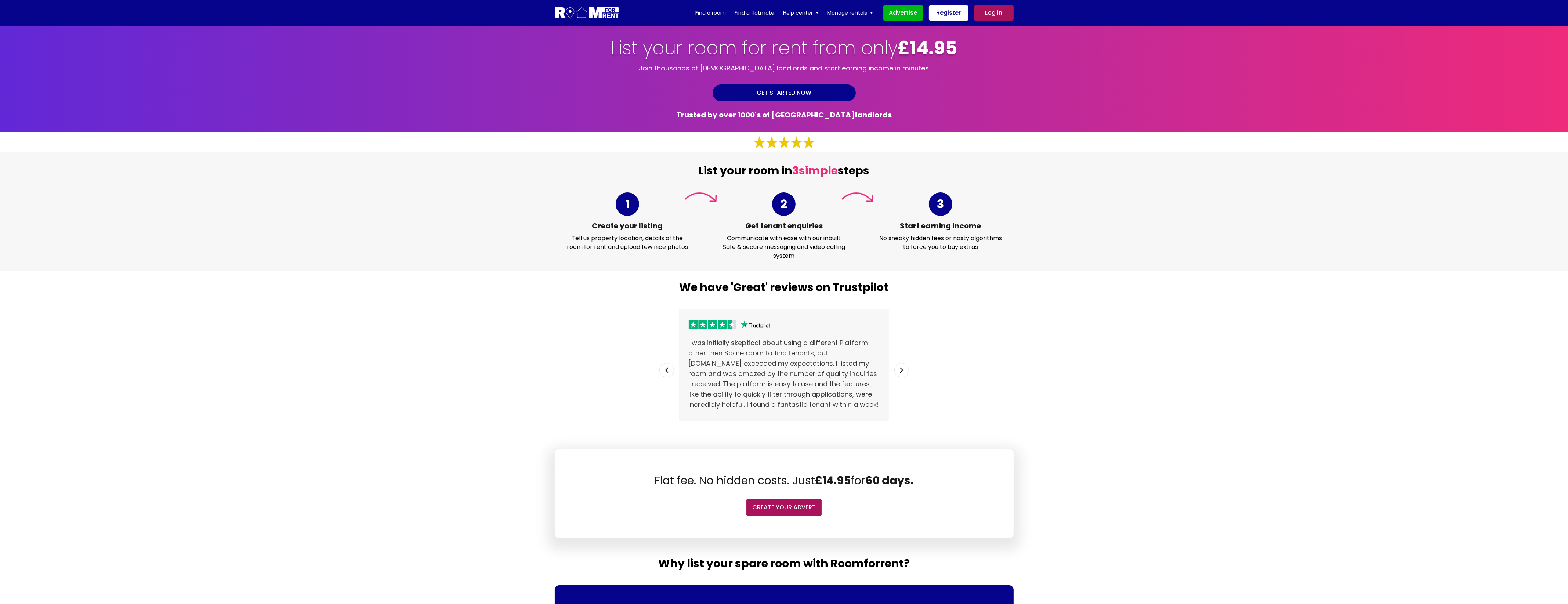
click at [1106, 267] on section "List your room in 3 simple steps 1 Create your listing Tell us property locatio…" at bounding box center [784, 212] width 1568 height 119
click at [903, 13] on link "Advertise" at bounding box center [903, 12] width 40 height 15
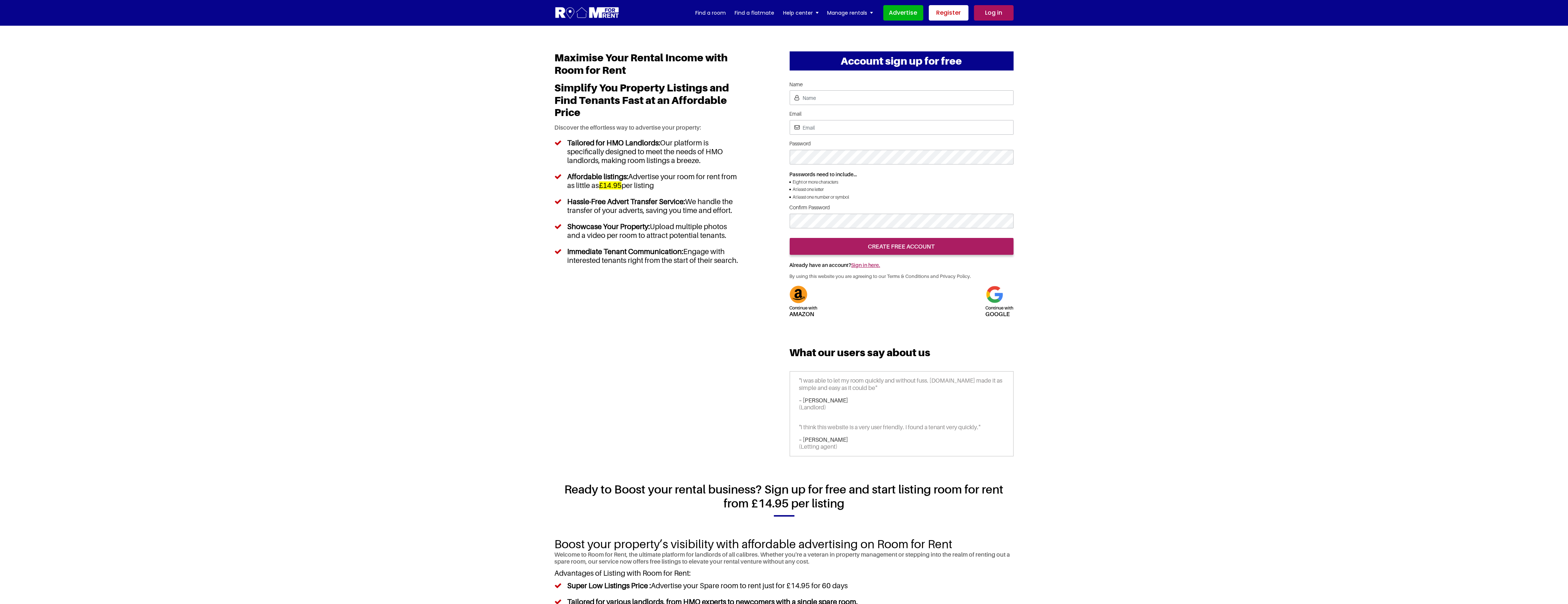
click at [951, 14] on link "Register" at bounding box center [948, 12] width 40 height 15
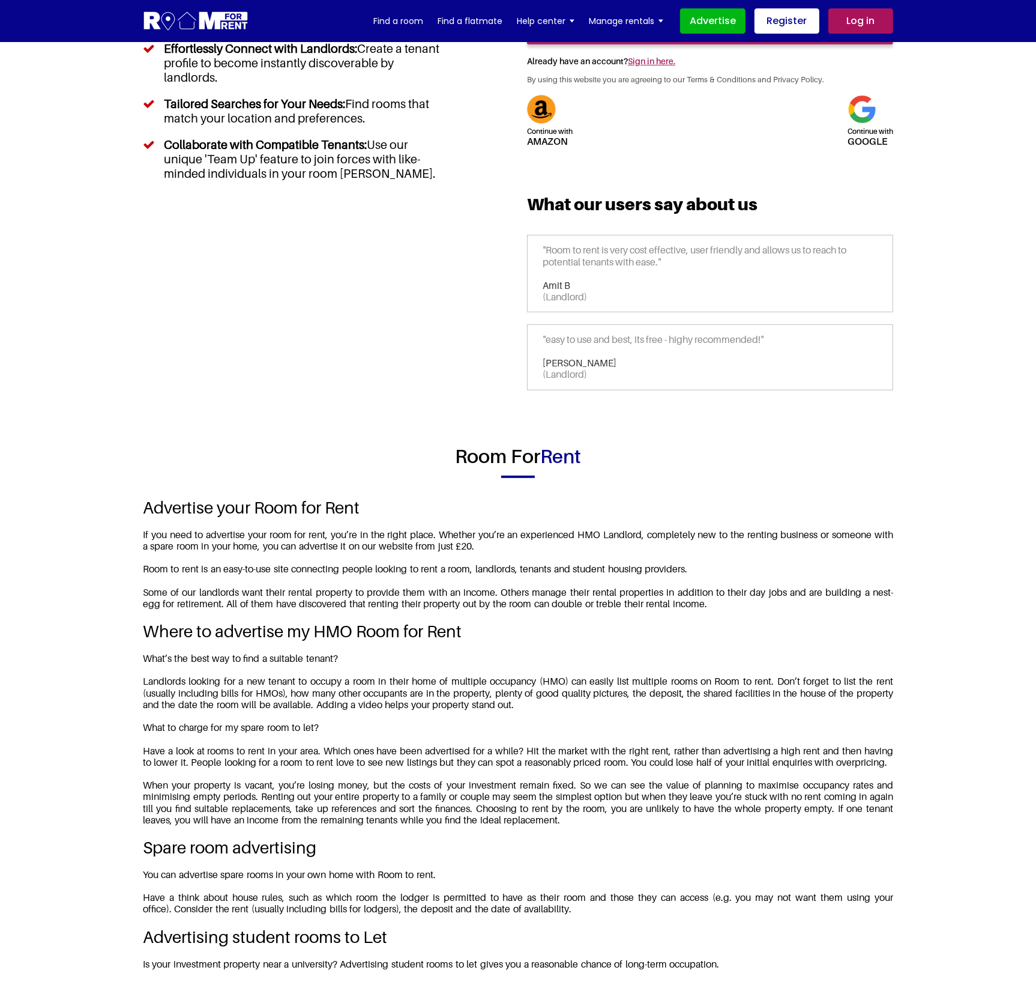
scroll to position [1376, 0]
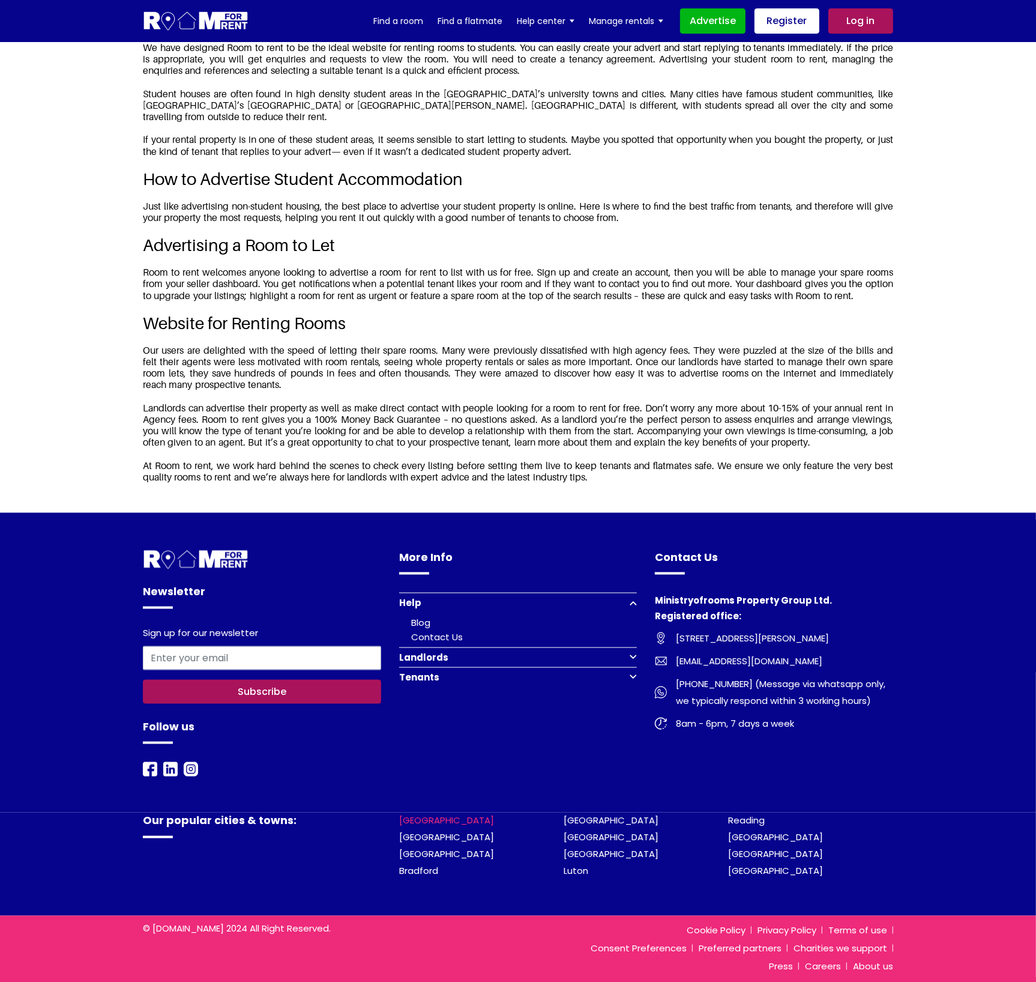
click at [416, 818] on link "[GEOGRAPHIC_DATA]" at bounding box center [446, 820] width 95 height 13
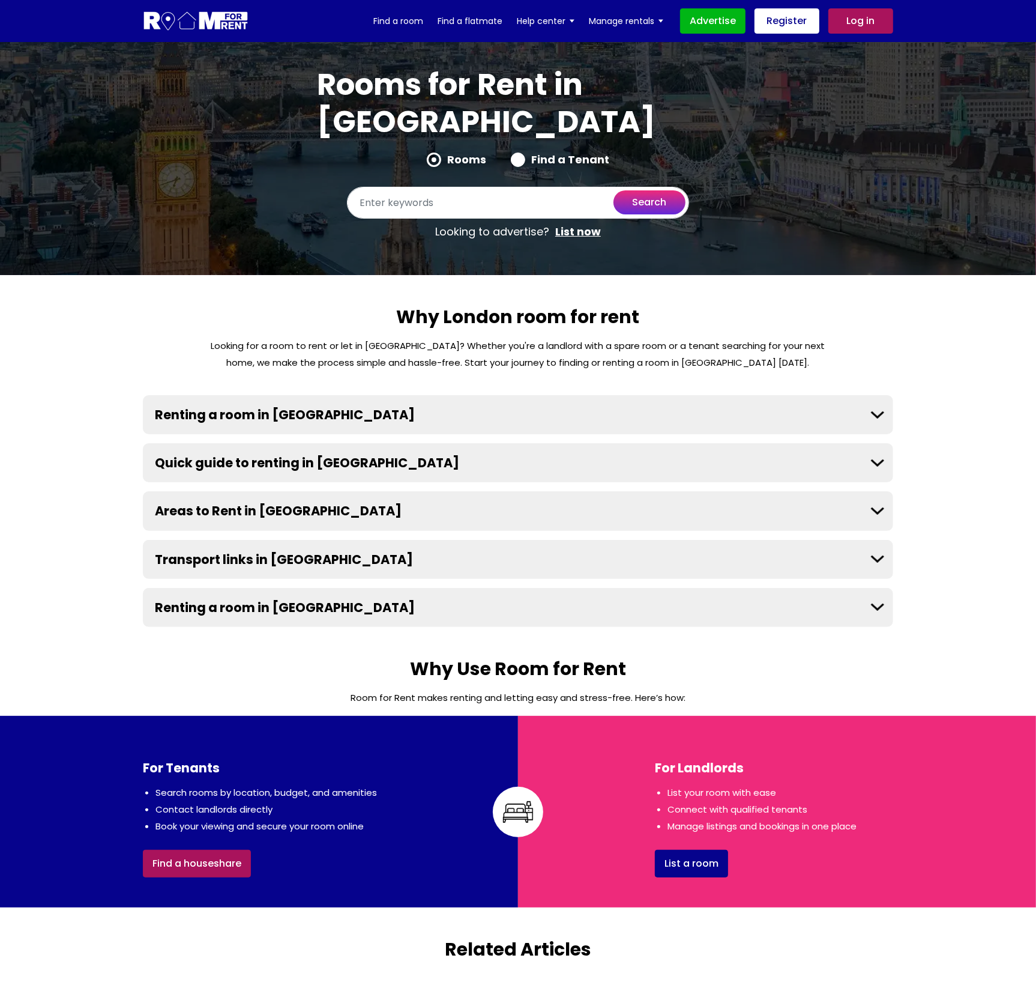
click at [859, 275] on section "Why London room for rent Looking for a room to rent or let in [GEOGRAPHIC_DATA]…" at bounding box center [518, 466] width 1036 height 382
click at [727, 16] on link "Advertise" at bounding box center [712, 20] width 65 height 25
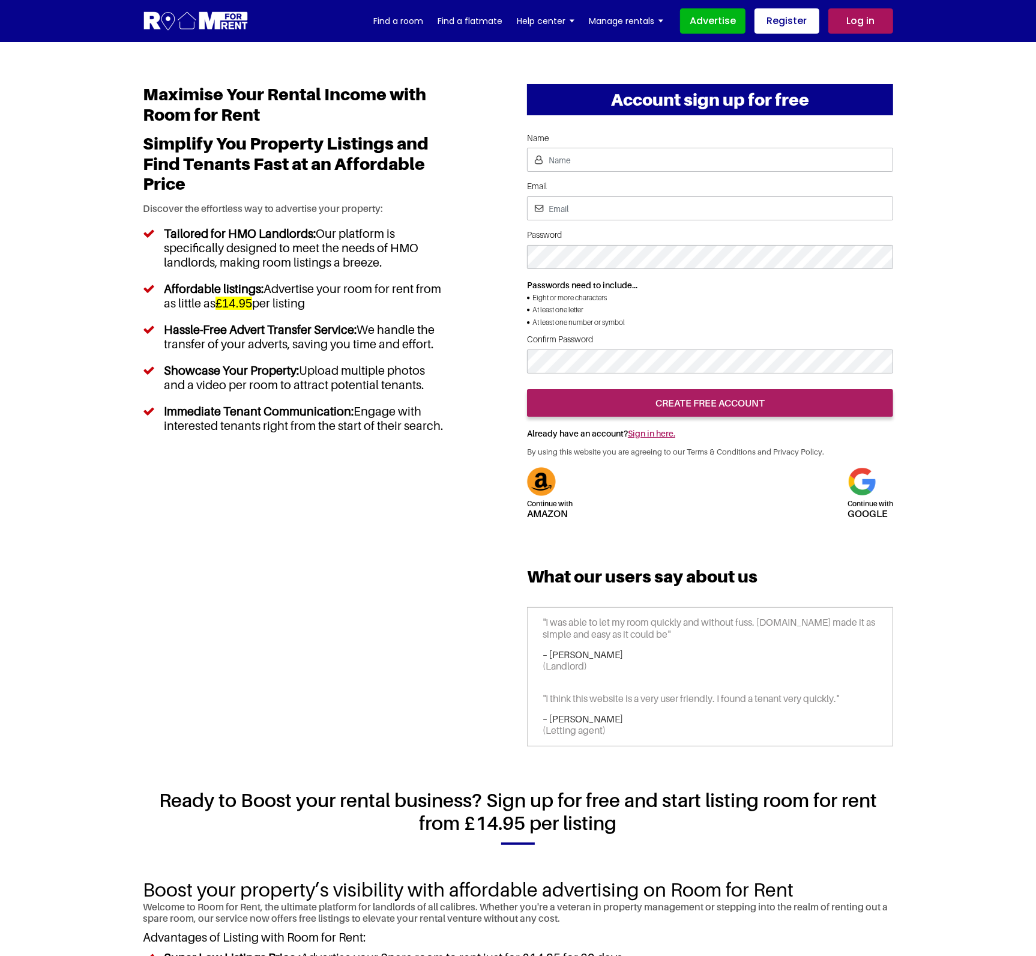
click at [414, 901] on h2 "Boost your property’s visibility with affordable advertising on Room for Rent" at bounding box center [518, 889] width 751 height 23
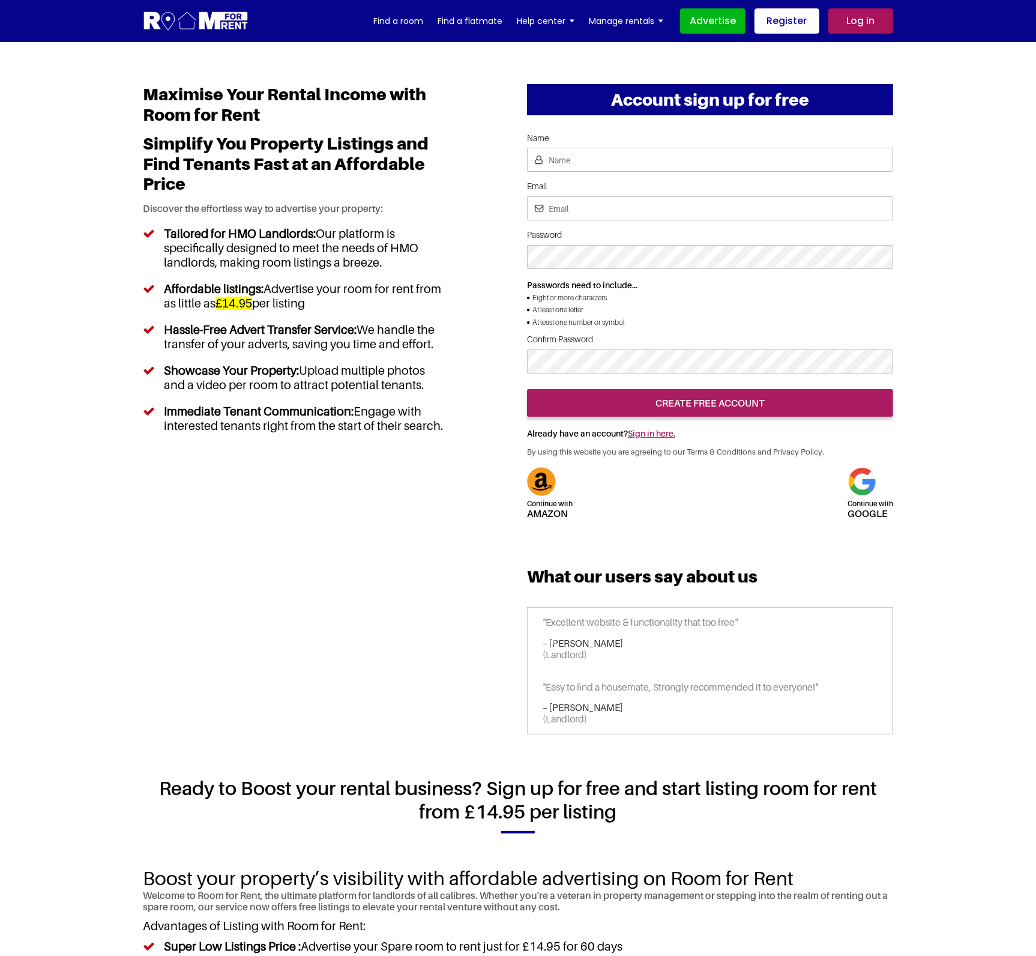
drag, startPoint x: 921, startPoint y: 271, endPoint x: 946, endPoint y: 236, distance: 43.5
click at [921, 271] on section "Maximise Your Rental Income with Room for Rent Simplify You Property Listings a…" at bounding box center [518, 779] width 1036 height 1474
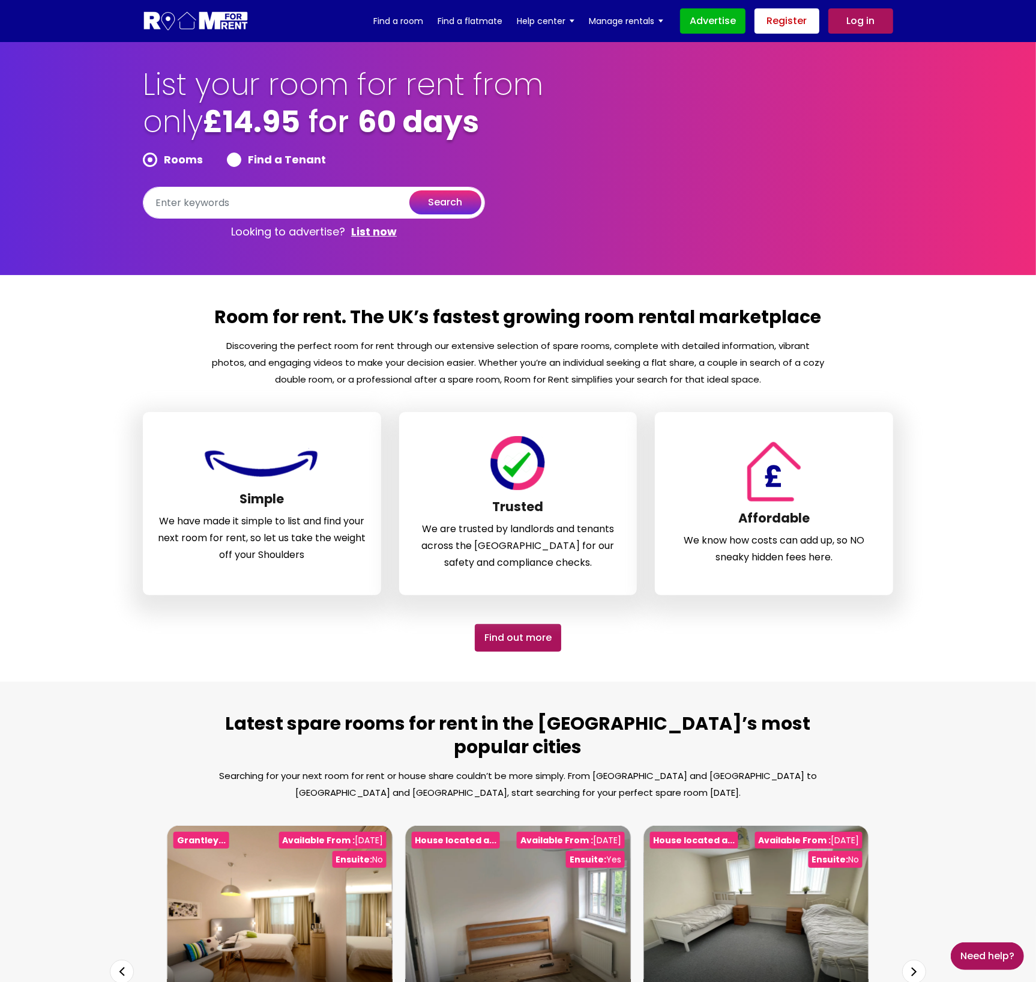
click at [799, 21] on link "Register" at bounding box center [787, 20] width 65 height 25
